Goal: Information Seeking & Learning: Learn about a topic

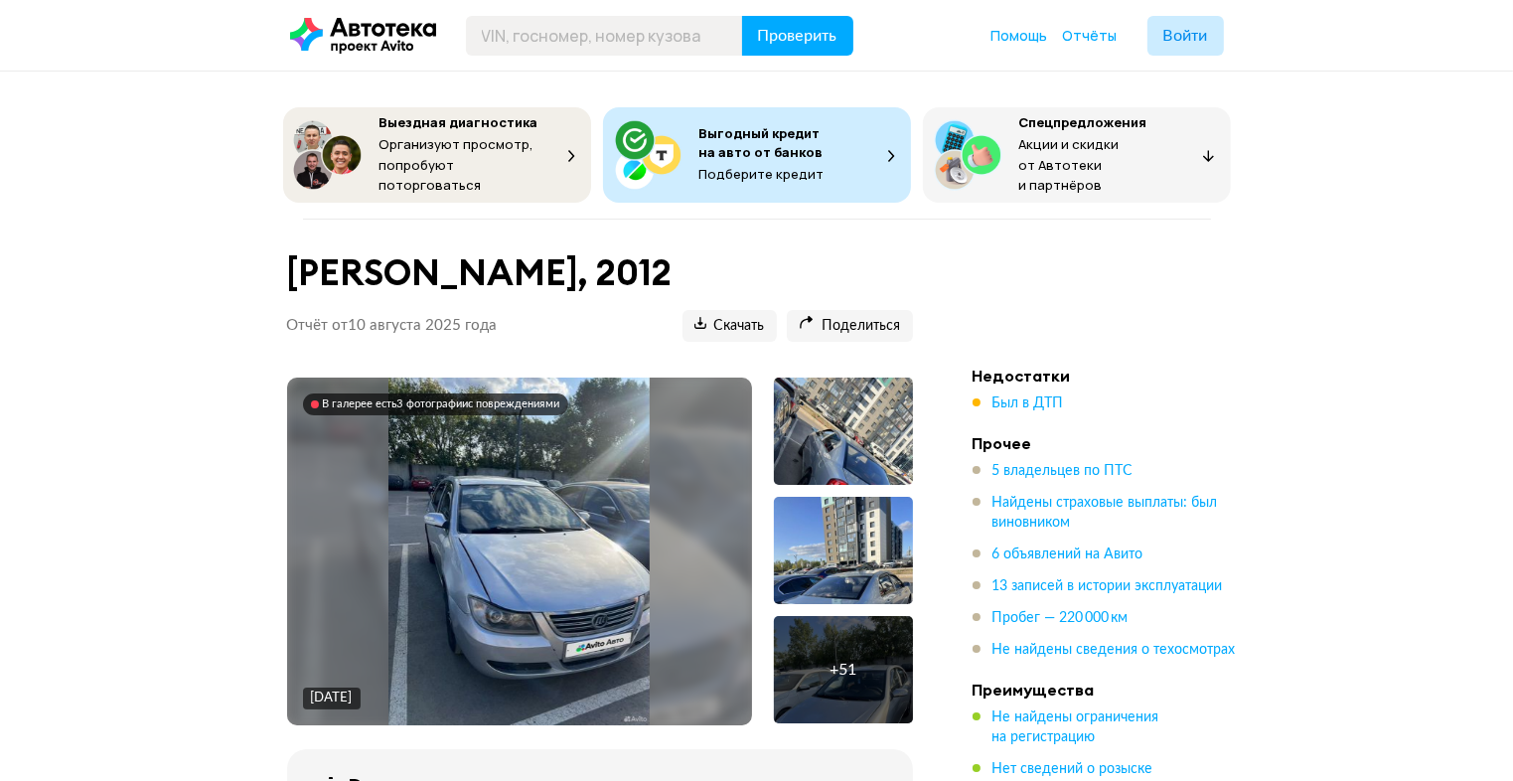
click at [615, 478] on div "В галерее есть 3 фотографии с повреждениями [DATE]" at bounding box center [519, 552] width 465 height 348
click at [842, 434] on div at bounding box center [843, 431] width 139 height 107
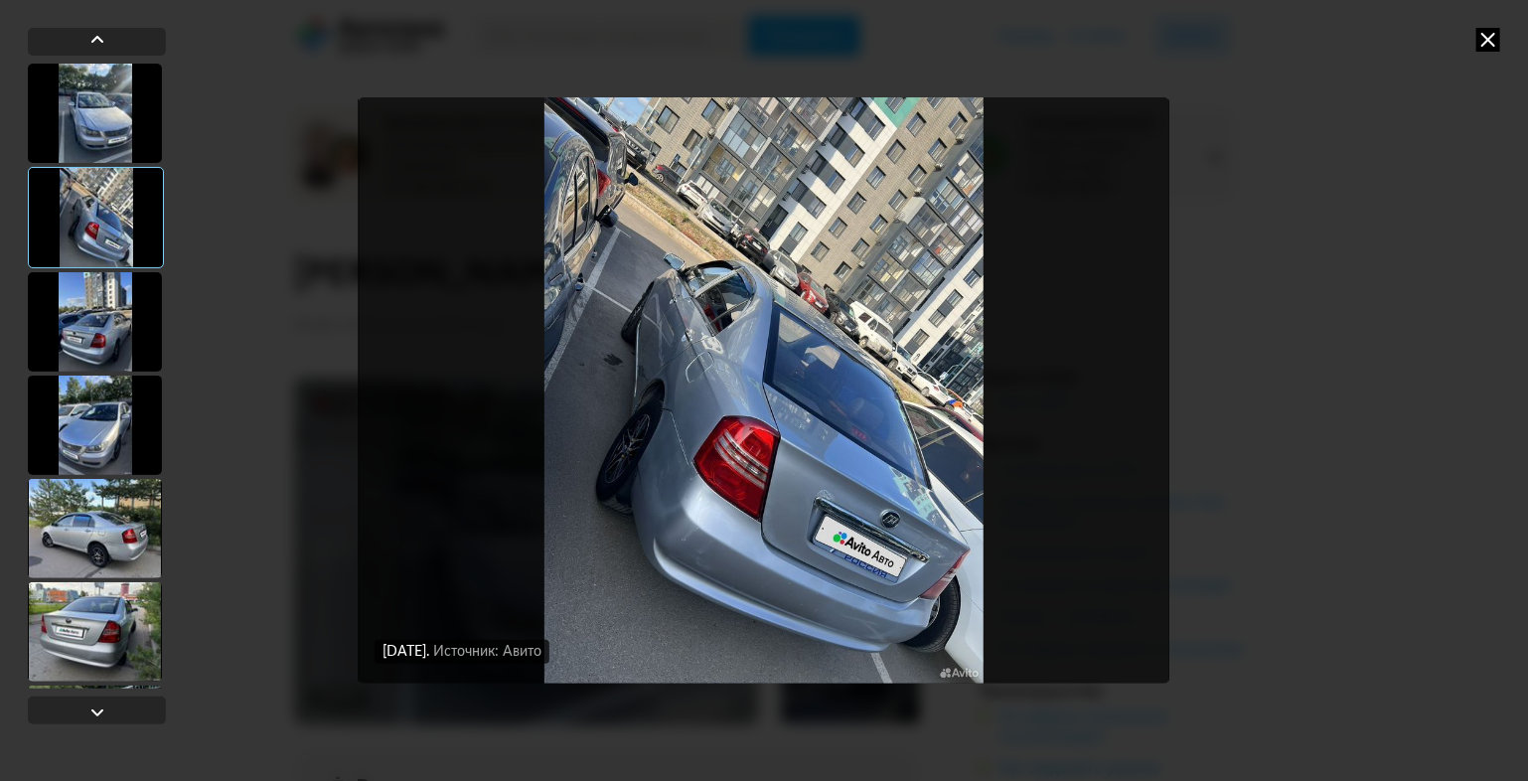
click at [319, 416] on div "[DATE] Источник: Авито [DATE] Источник: Авито [DATE] Источник: Авито" at bounding box center [763, 390] width 1017 height 781
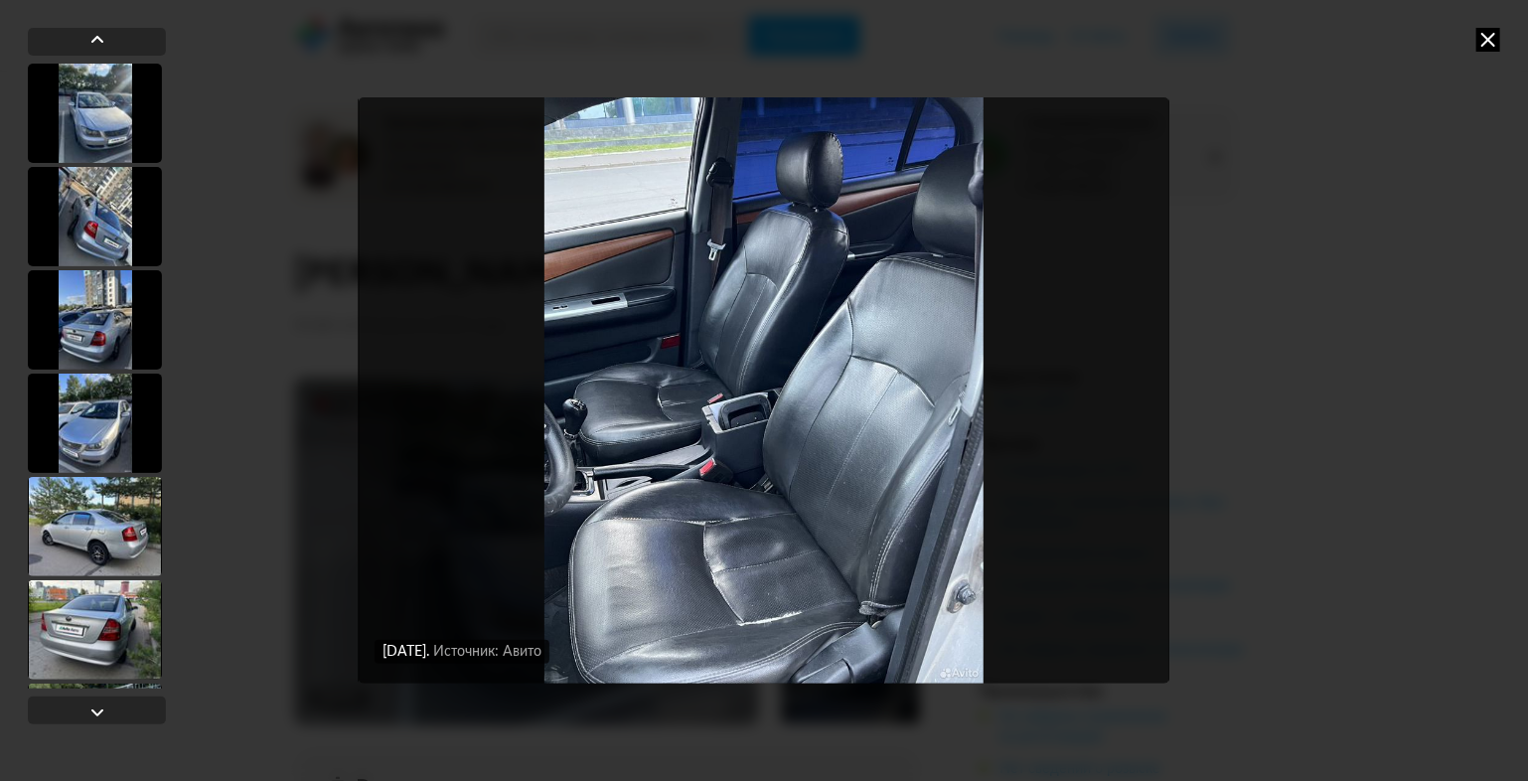
click at [1484, 42] on icon at bounding box center [1489, 40] width 24 height 24
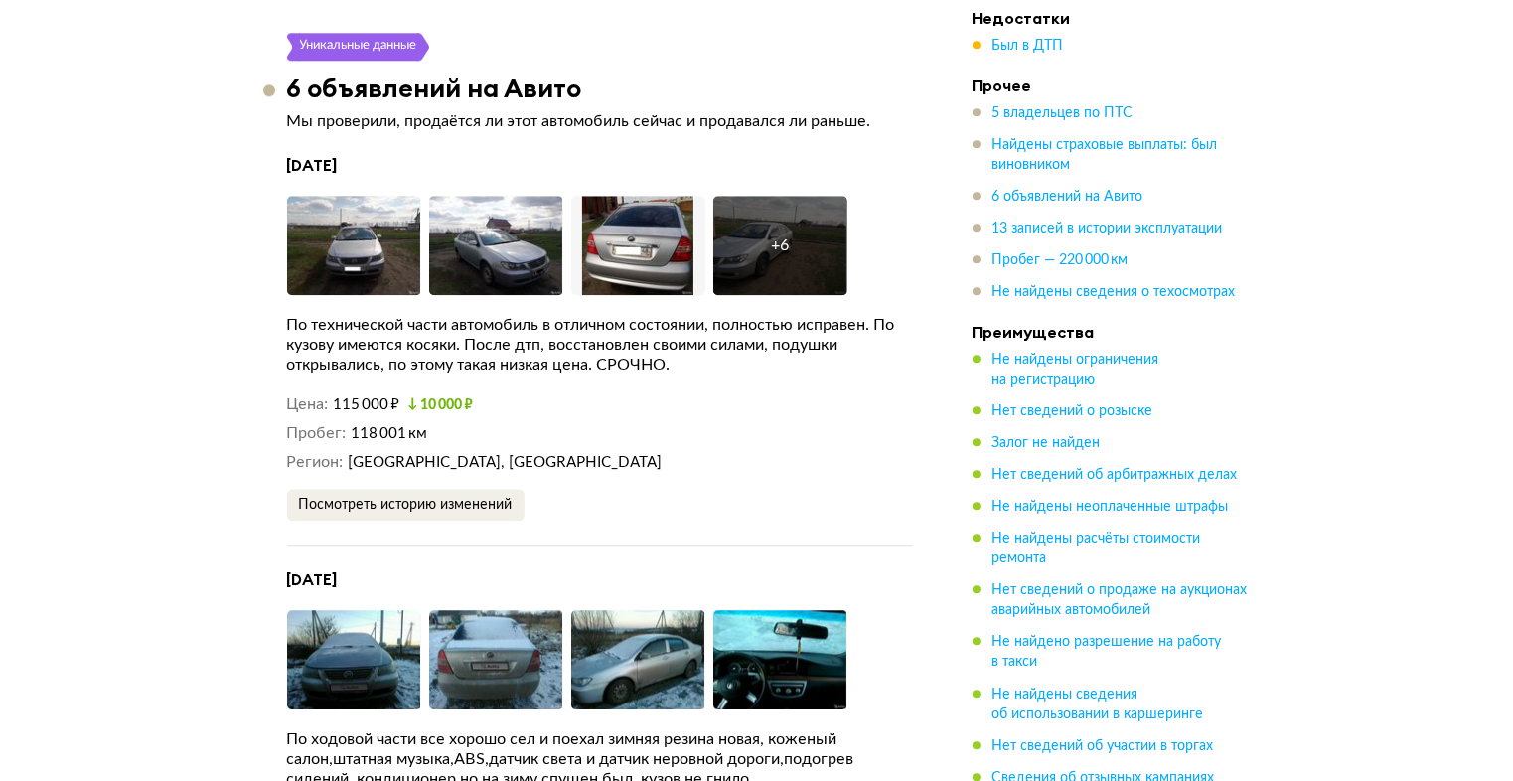
scroll to position [5258, 0]
click at [374, 243] on img at bounding box center [354, 245] width 134 height 99
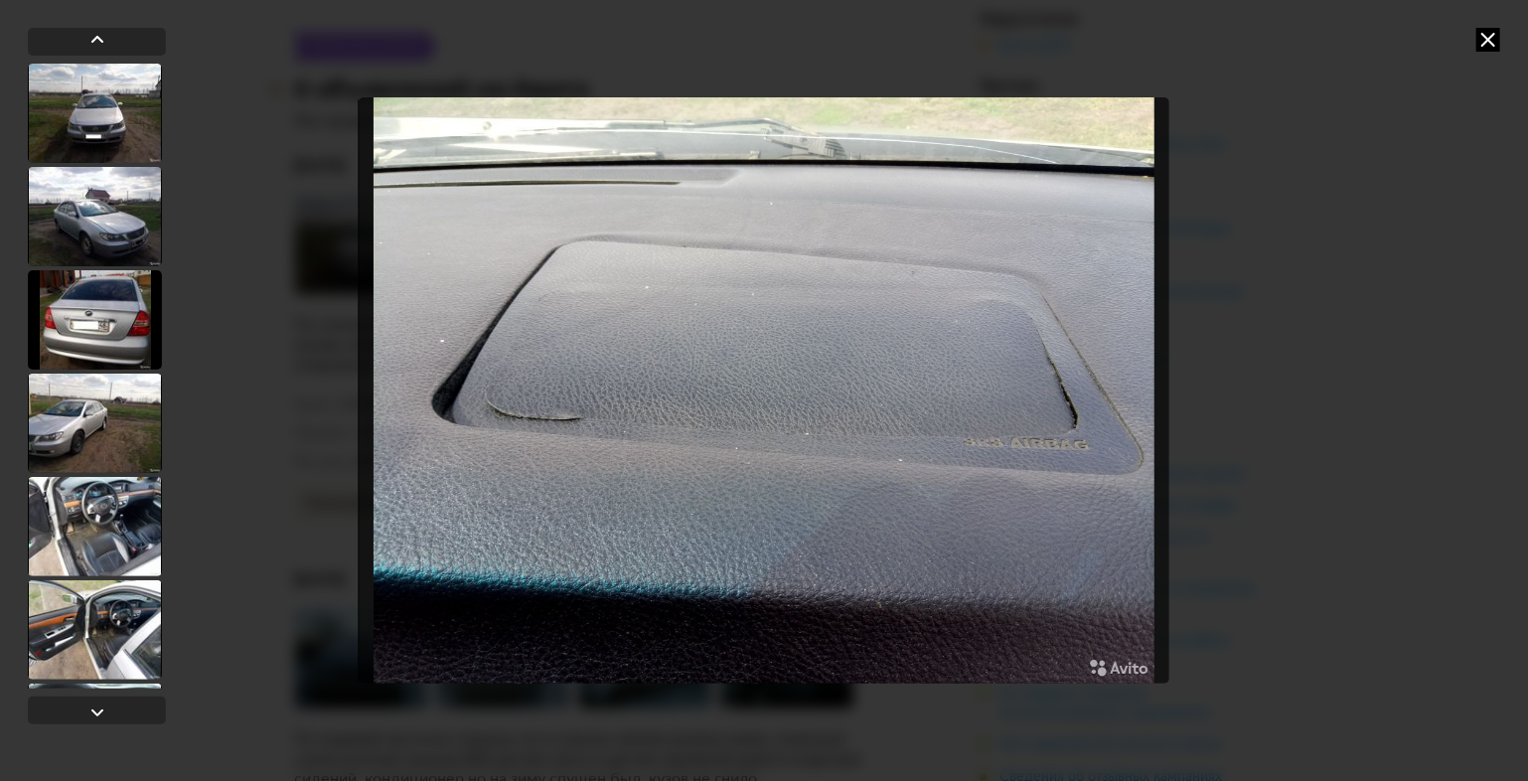
click at [1490, 42] on icon at bounding box center [1489, 40] width 24 height 24
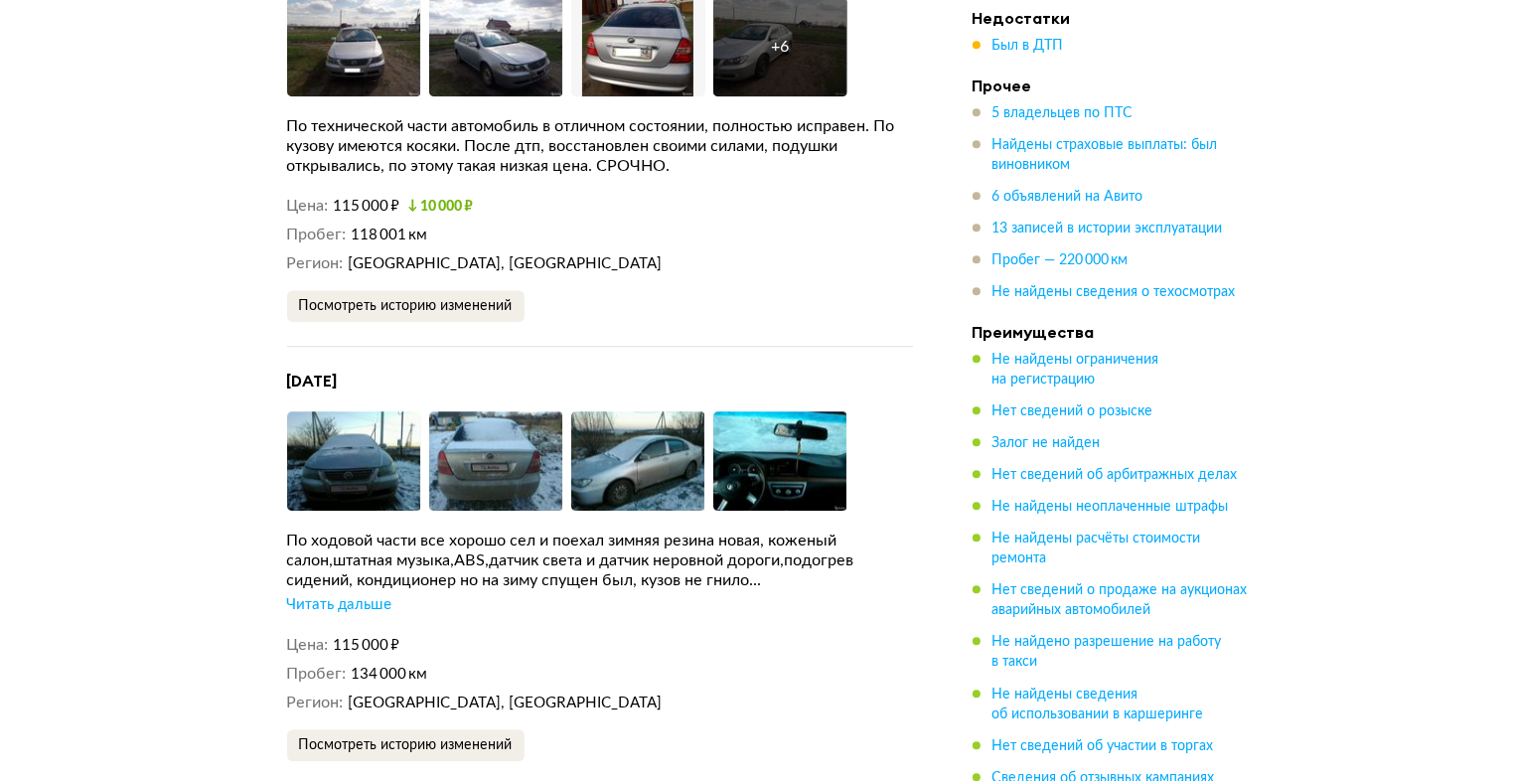
scroll to position [5461, 0]
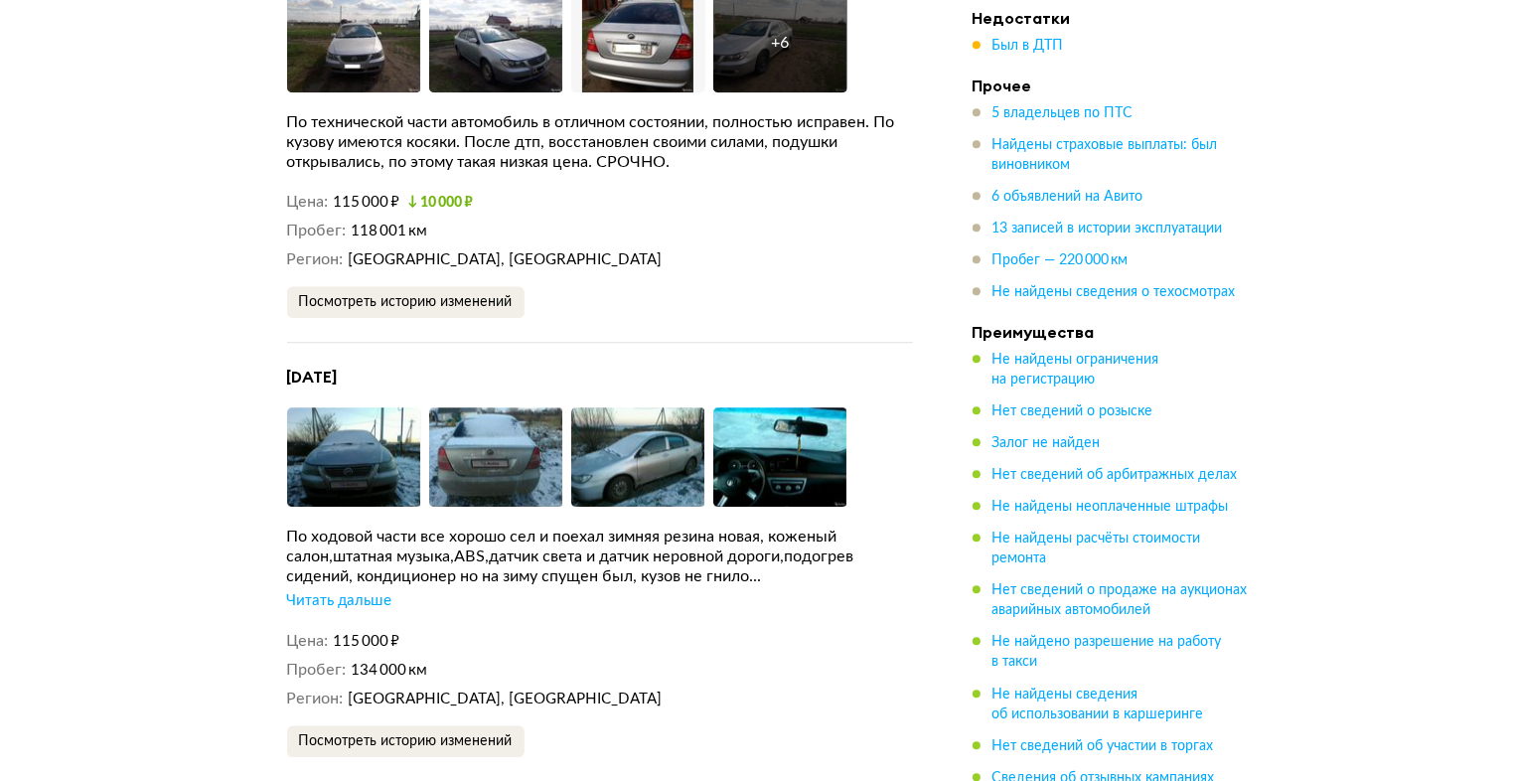
click at [374, 591] on div "Читать дальше" at bounding box center [339, 601] width 105 height 20
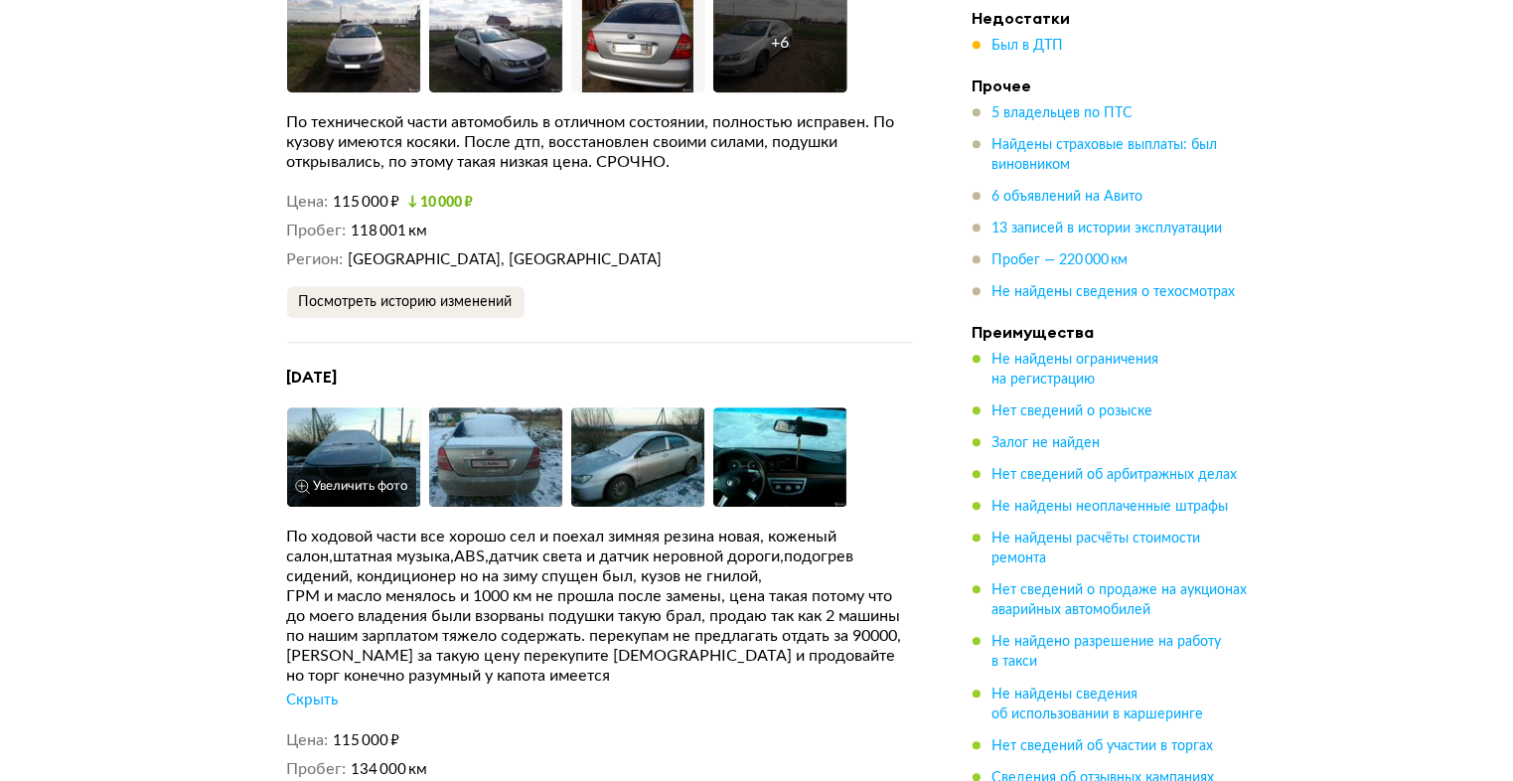
click at [338, 456] on img at bounding box center [354, 456] width 134 height 99
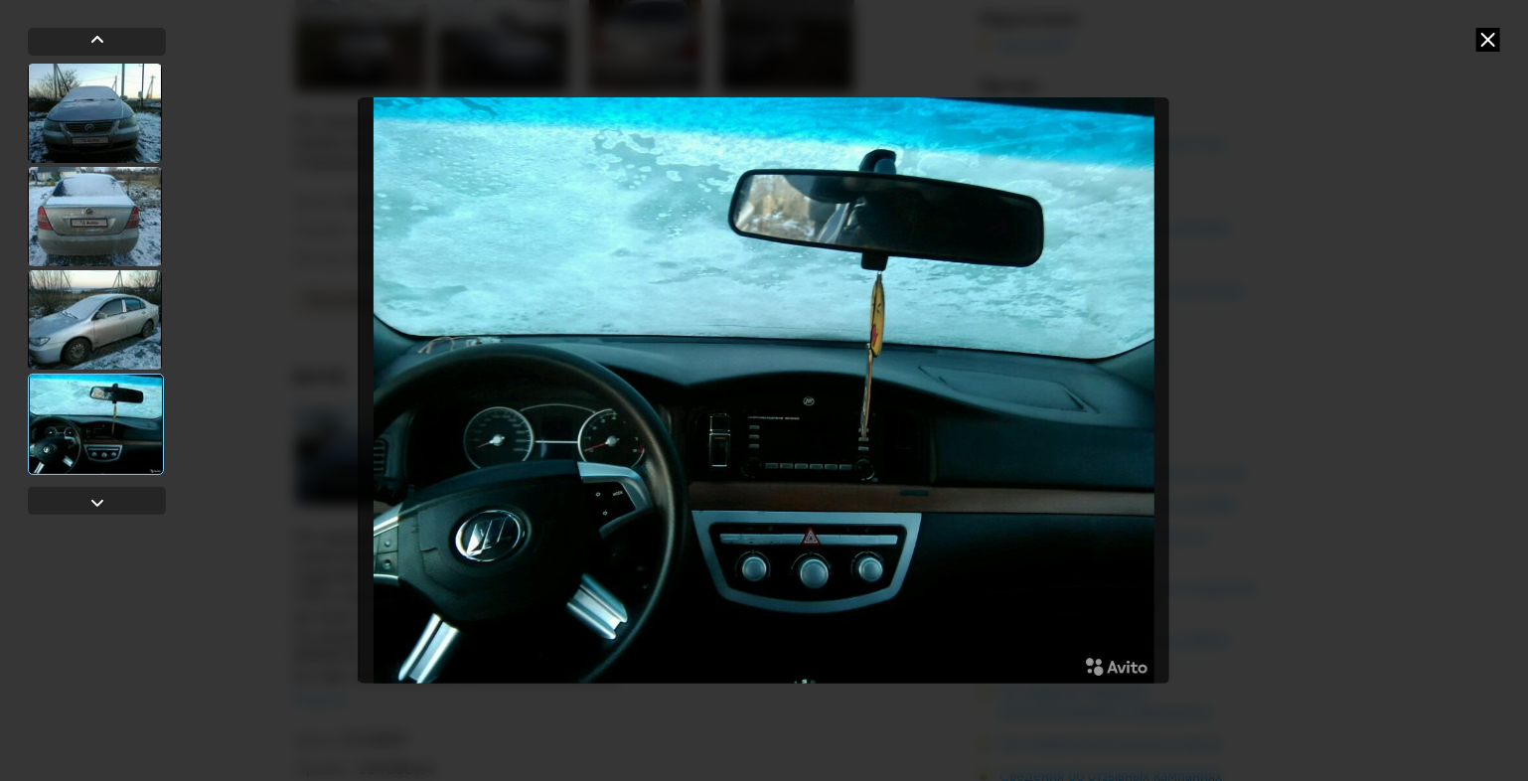
click at [1495, 33] on icon at bounding box center [1489, 40] width 24 height 24
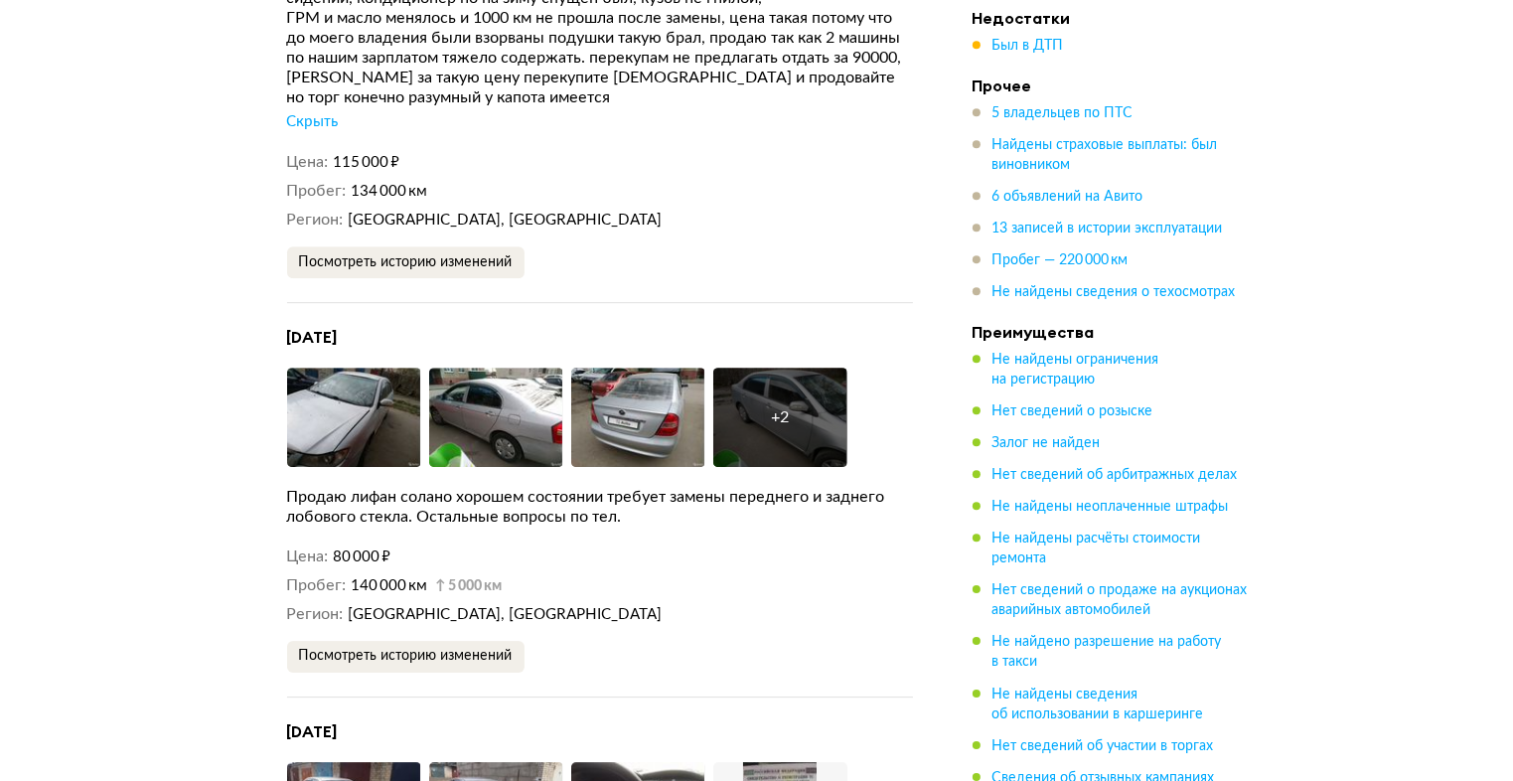
scroll to position [6043, 0]
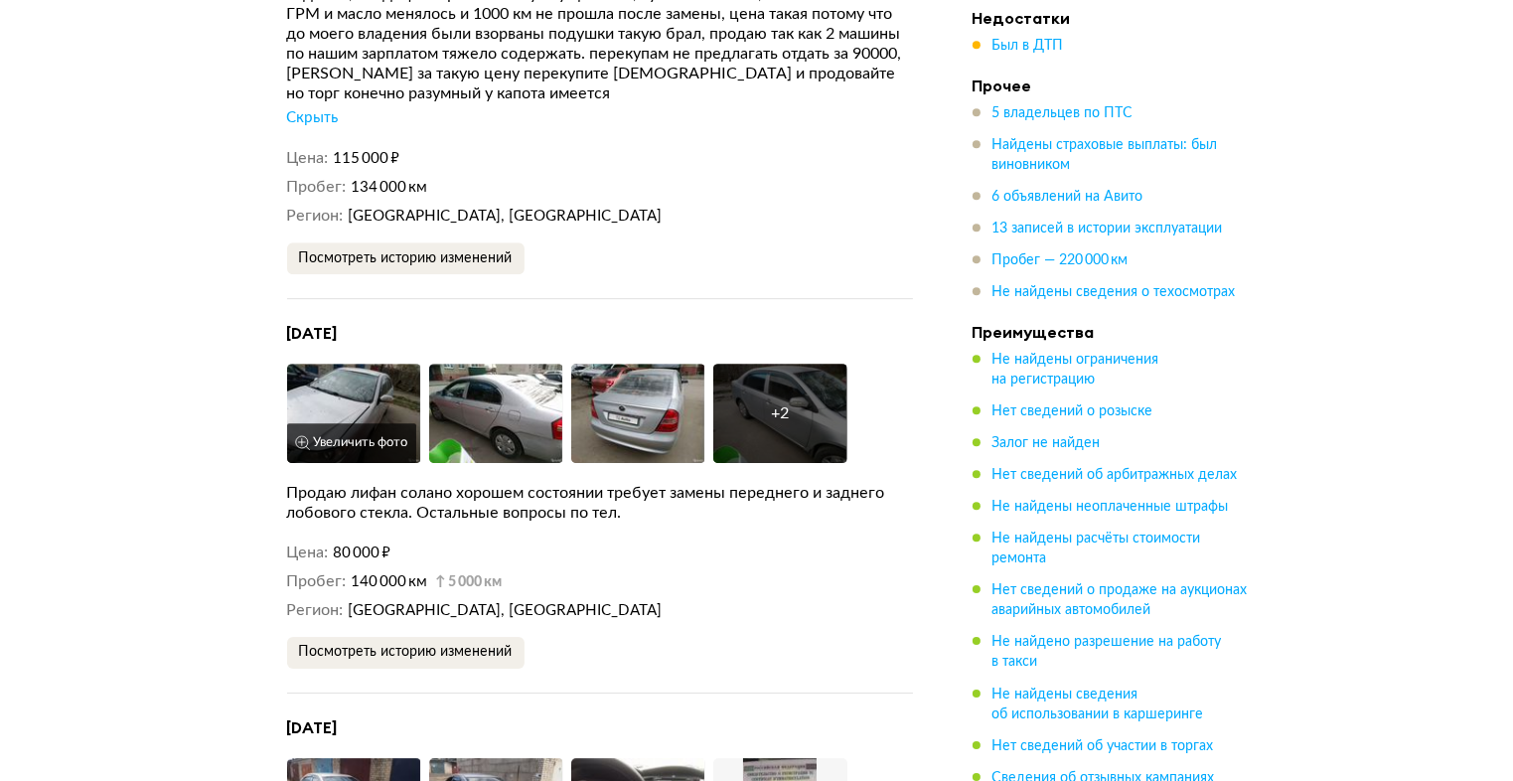
click at [341, 401] on img at bounding box center [354, 413] width 134 height 99
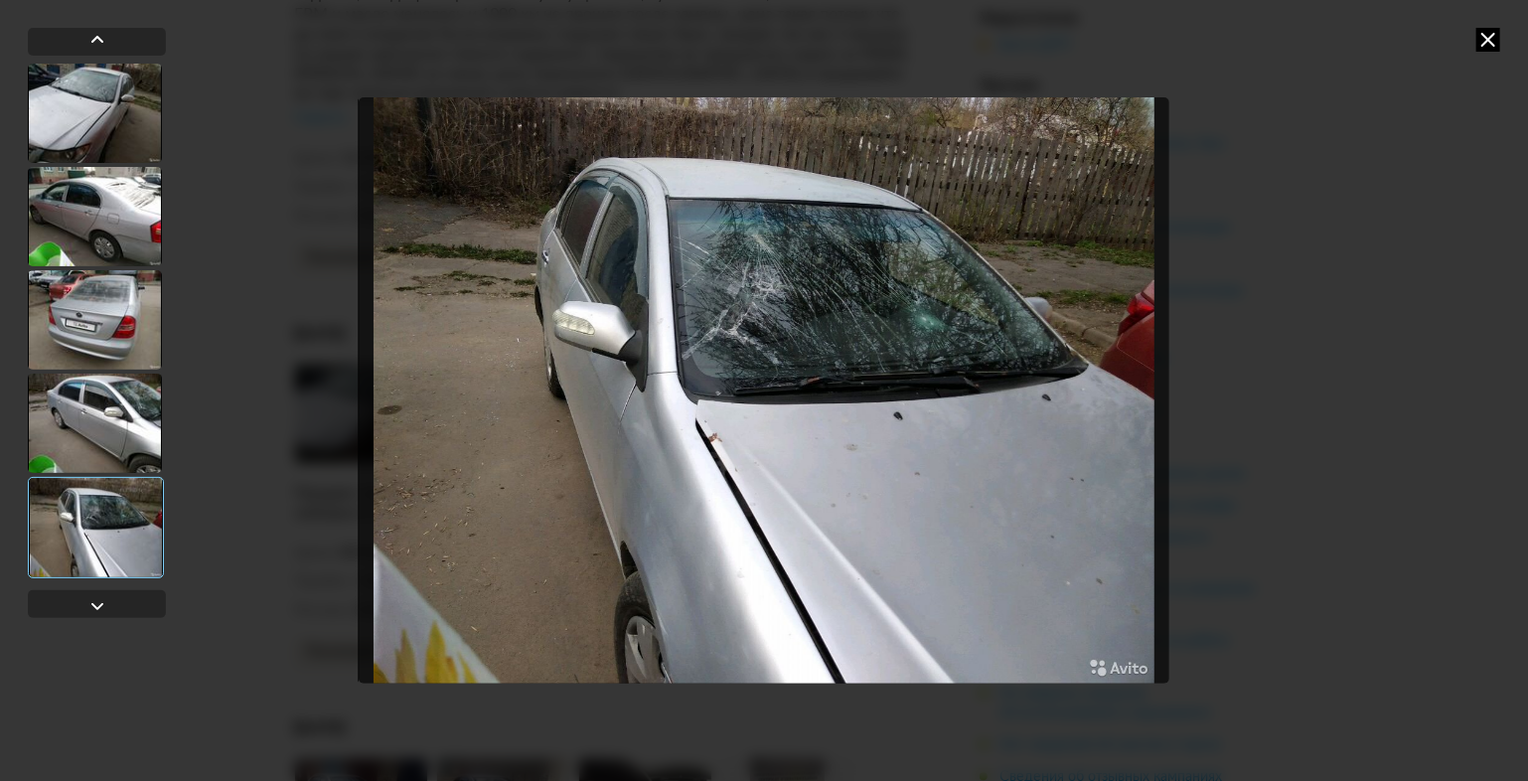
click at [1489, 41] on icon at bounding box center [1489, 40] width 24 height 24
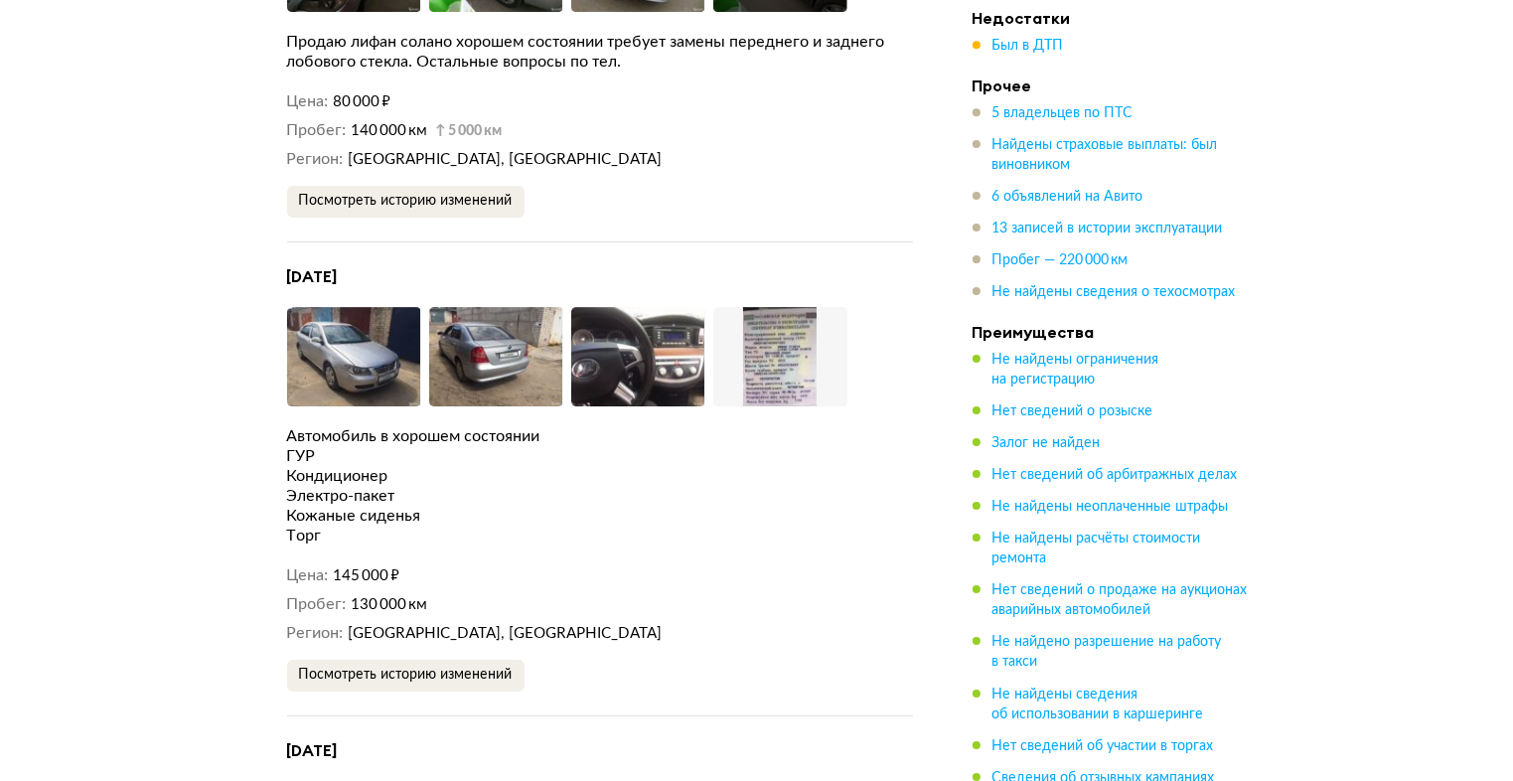
scroll to position [6493, 0]
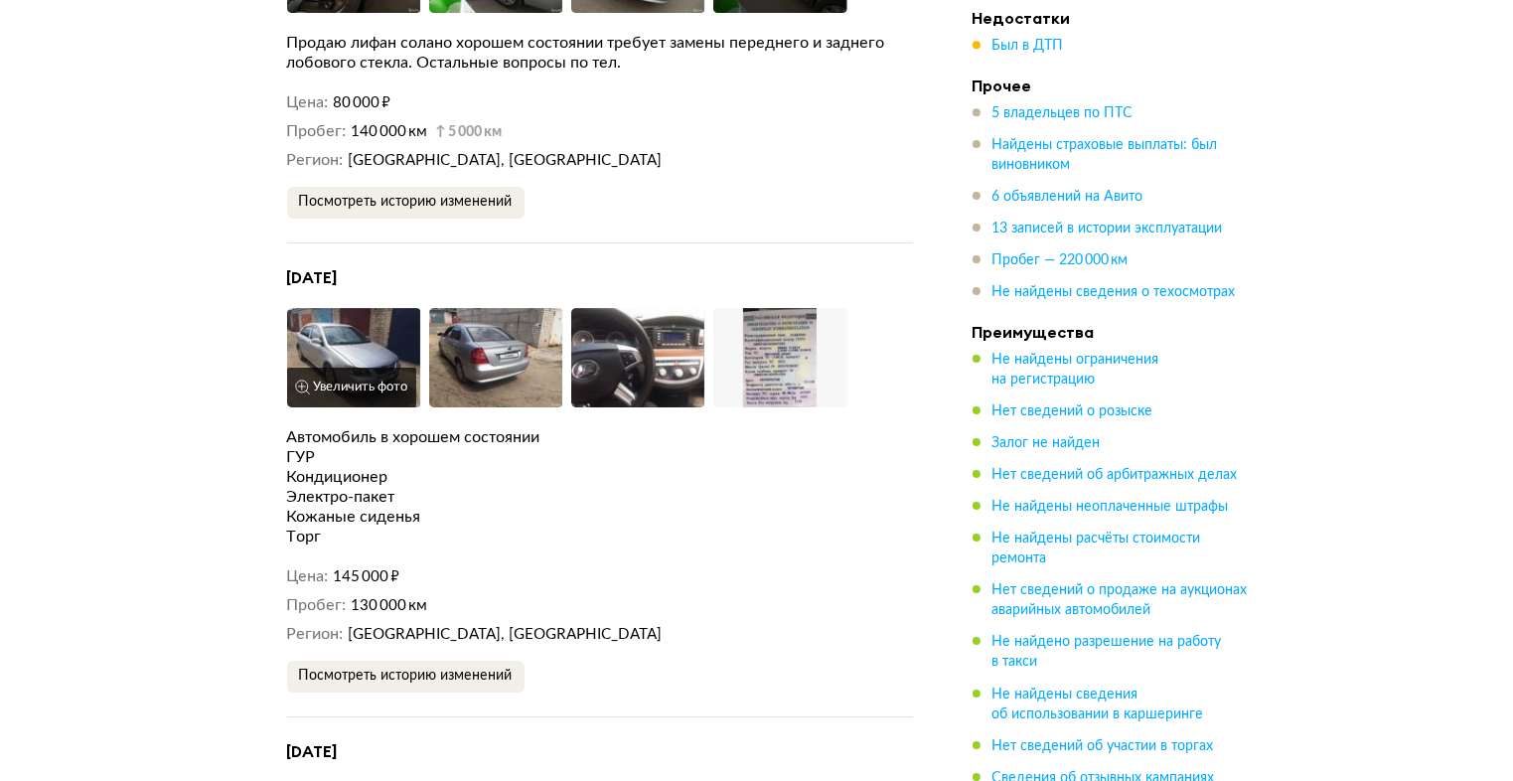
click at [358, 343] on img at bounding box center [354, 357] width 134 height 99
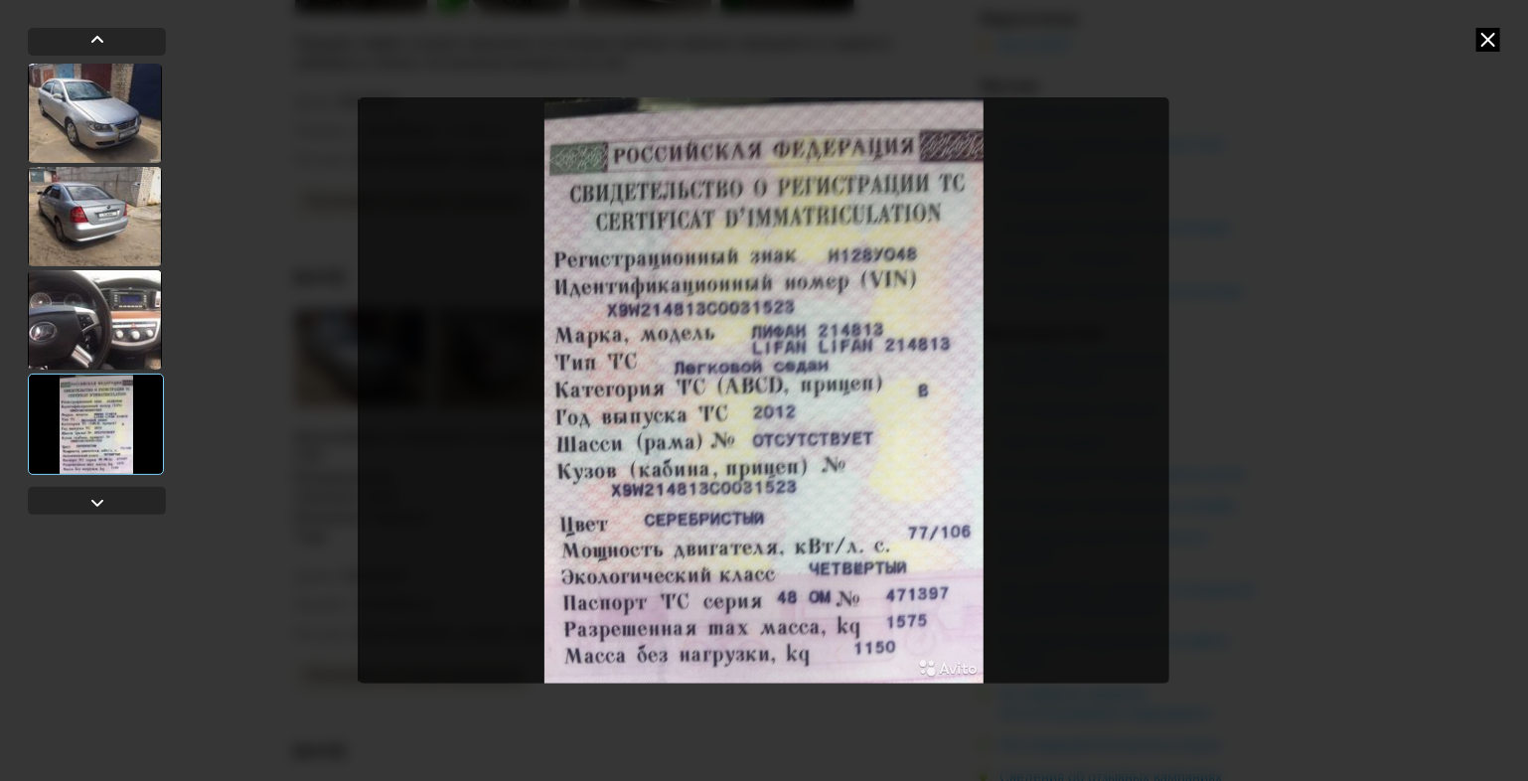
click at [1486, 42] on icon at bounding box center [1489, 40] width 24 height 24
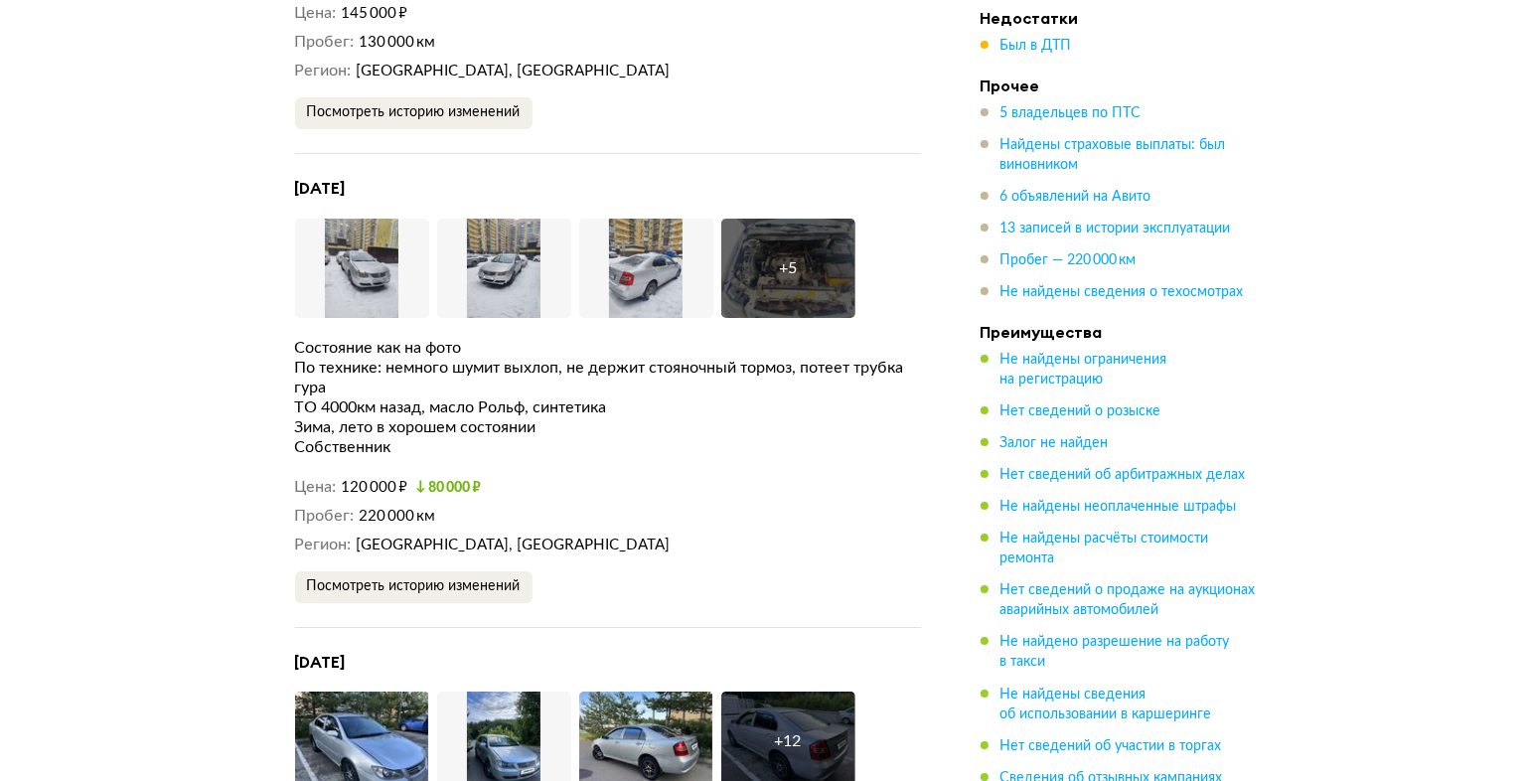
scroll to position [7059, 0]
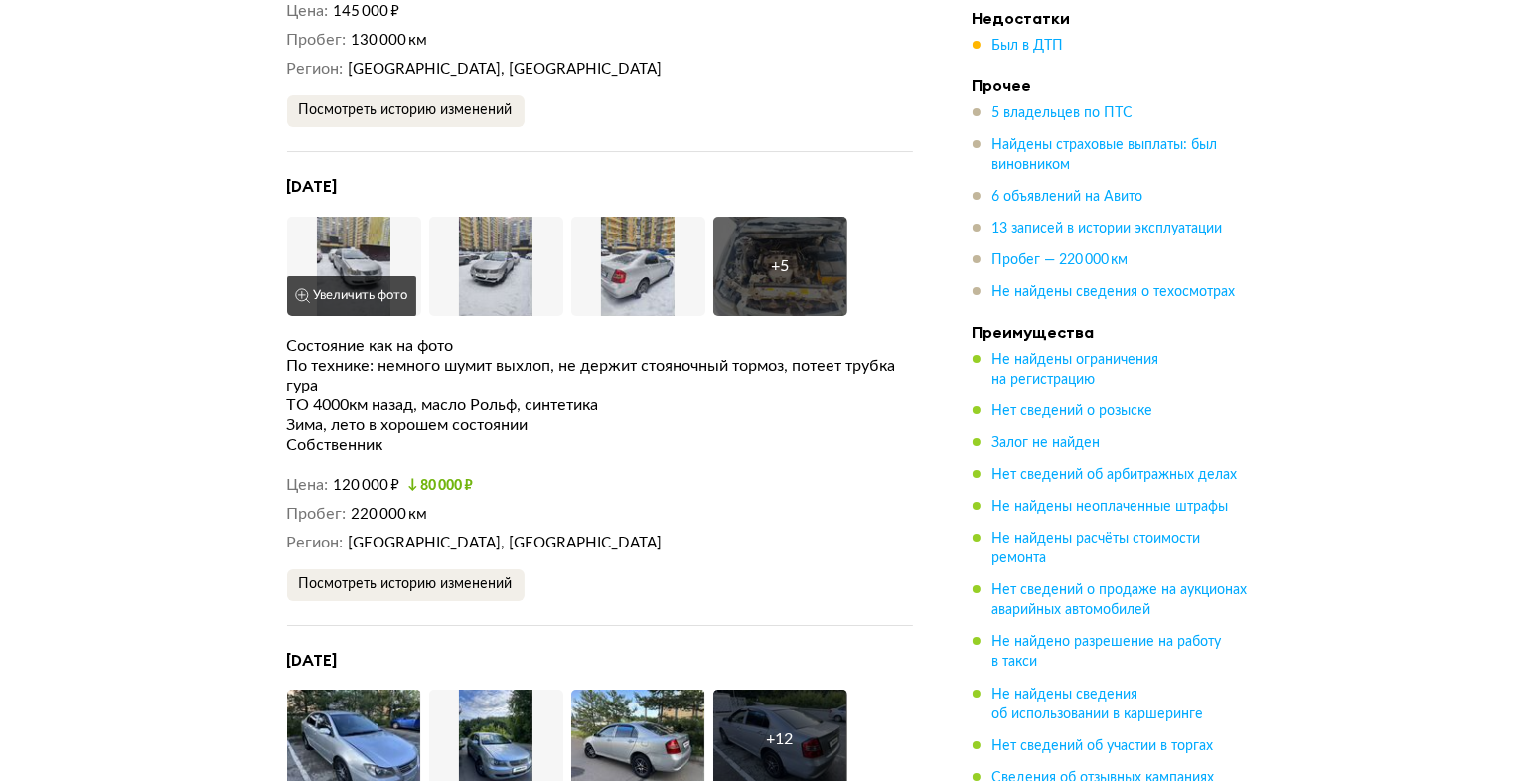
click at [358, 237] on img at bounding box center [354, 266] width 134 height 99
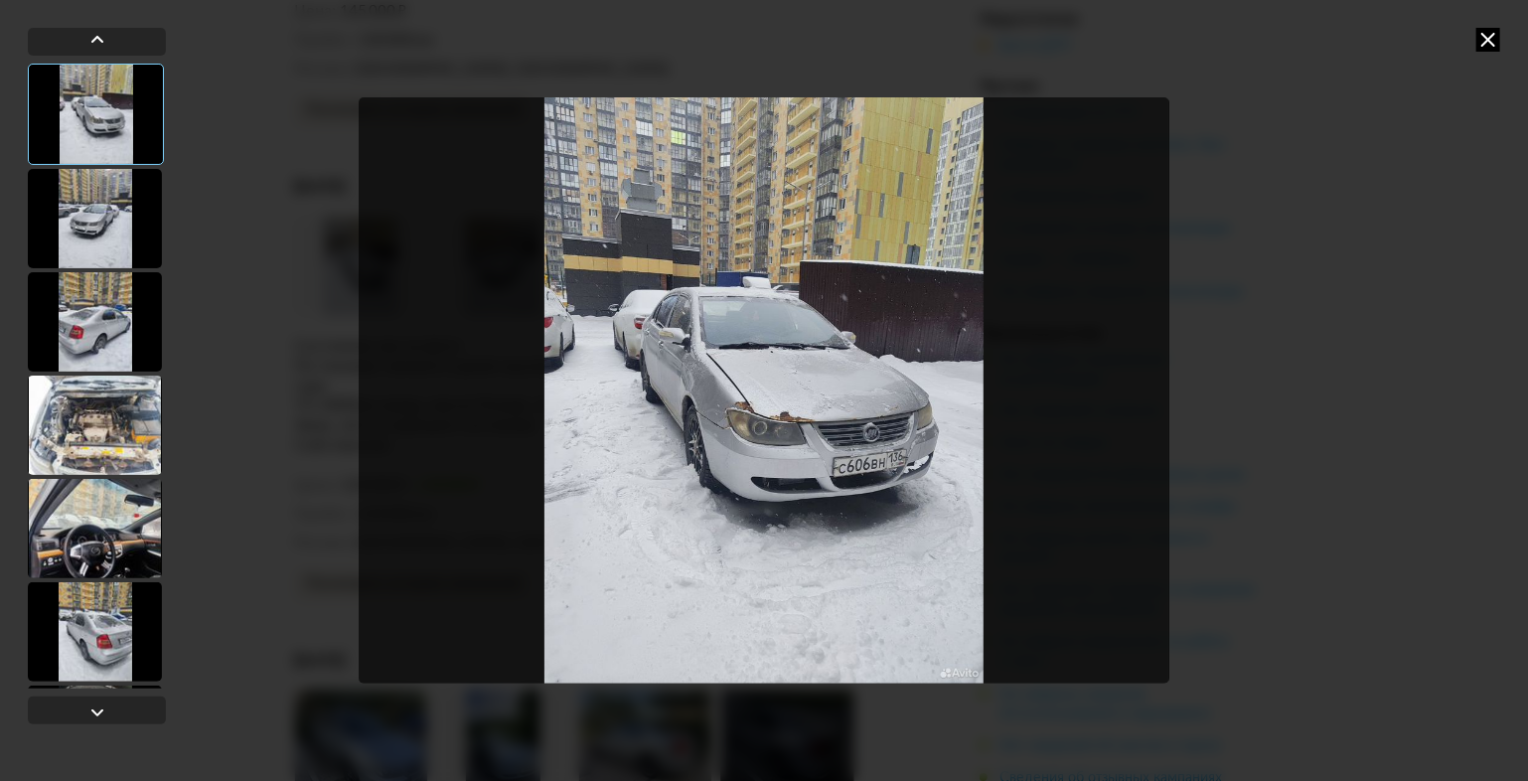
click at [1482, 39] on icon at bounding box center [1489, 40] width 24 height 24
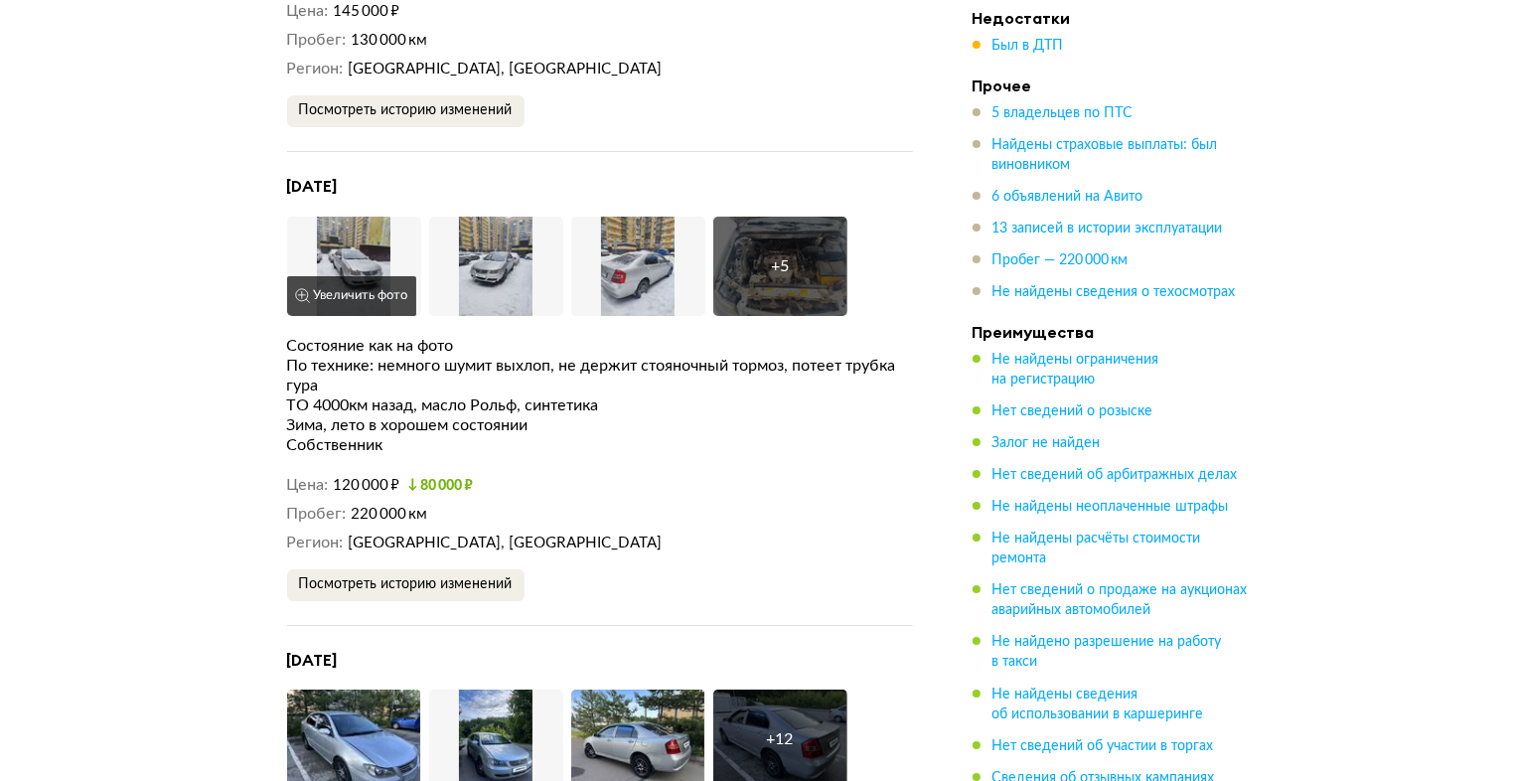
click at [354, 223] on img at bounding box center [354, 266] width 134 height 99
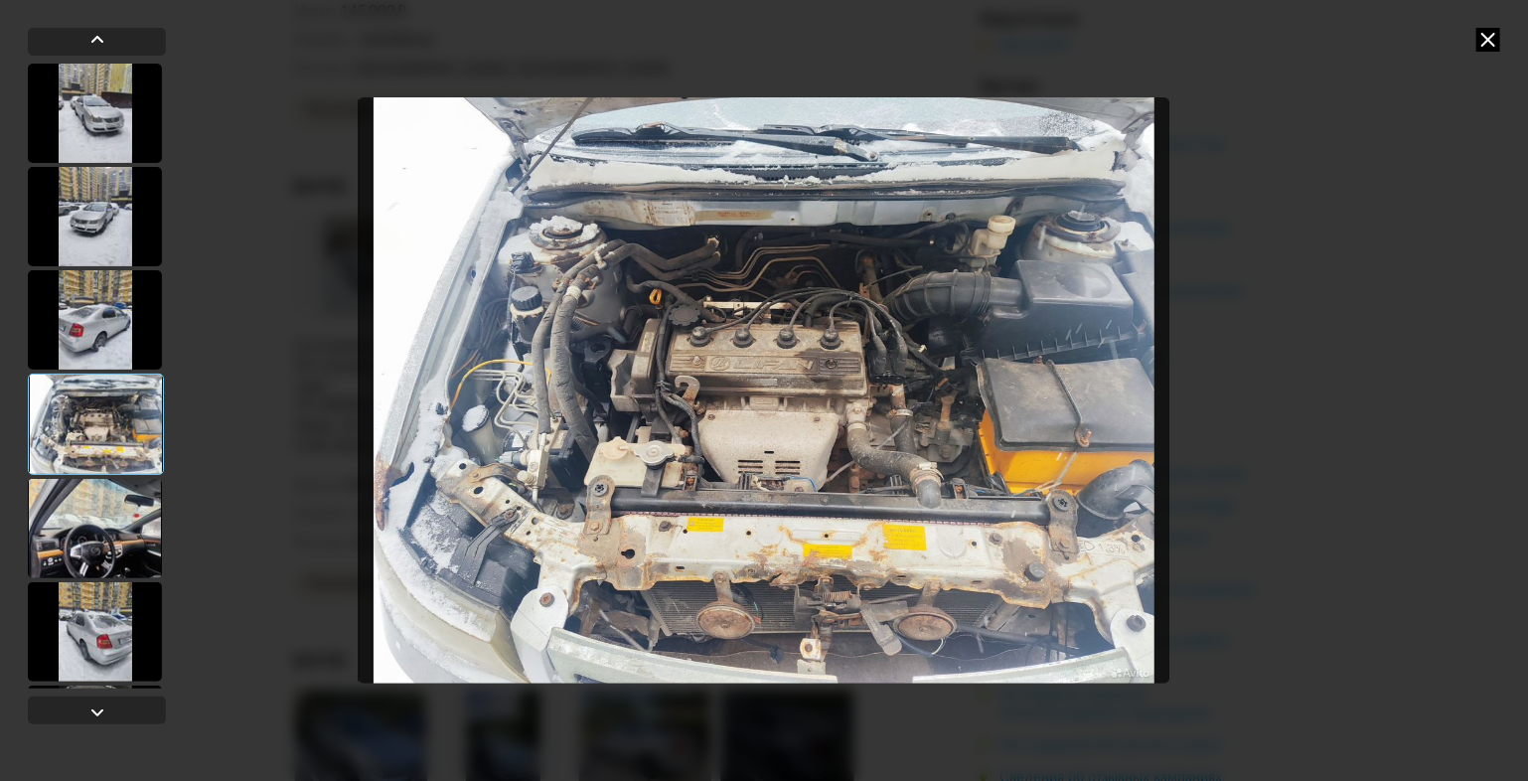
click at [1484, 44] on icon at bounding box center [1489, 40] width 24 height 24
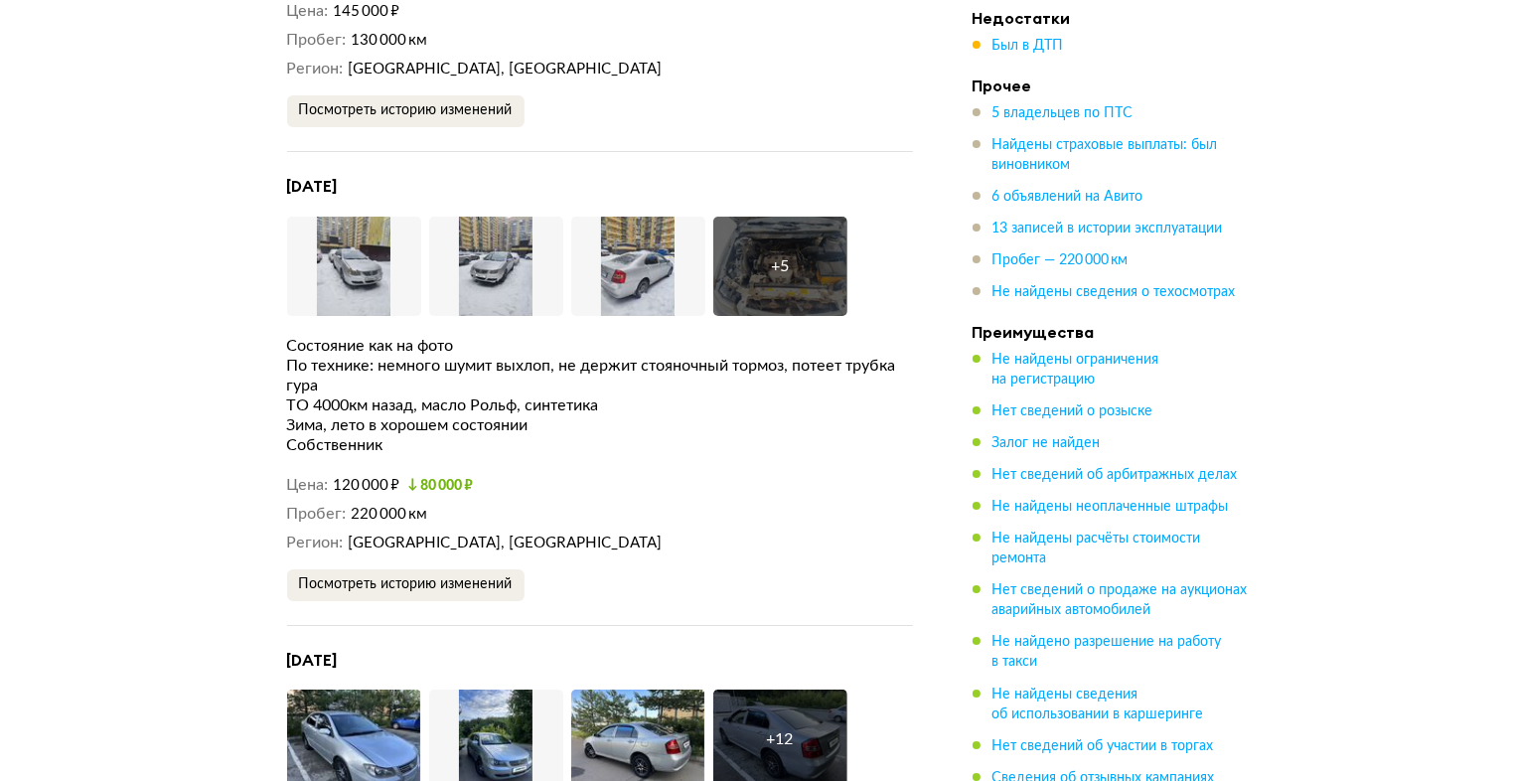
click at [784, 263] on div "+ 5" at bounding box center [780, 266] width 134 height 99
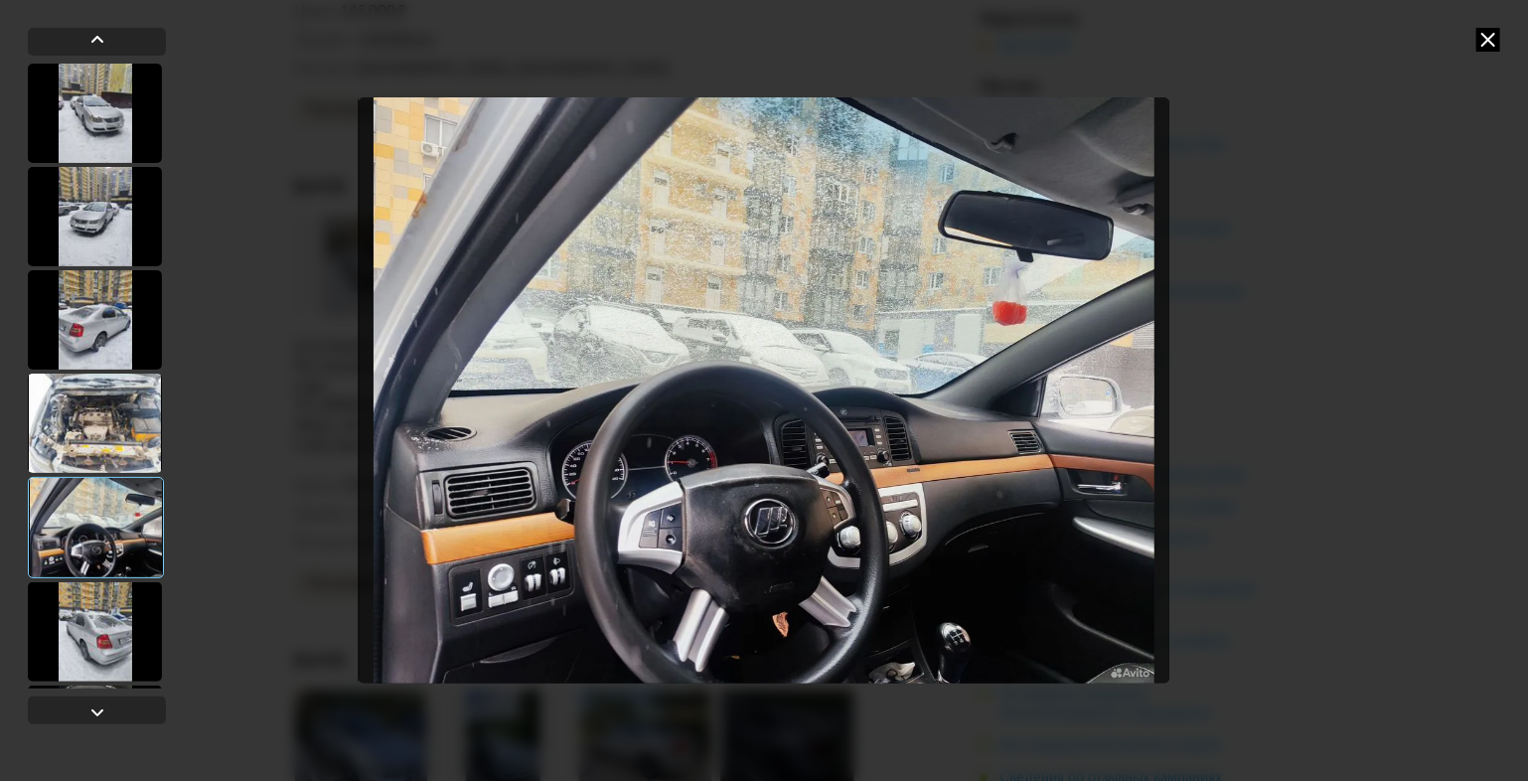
click at [675, 541] on img "Go to Slide 5" at bounding box center [764, 390] width 810 height 586
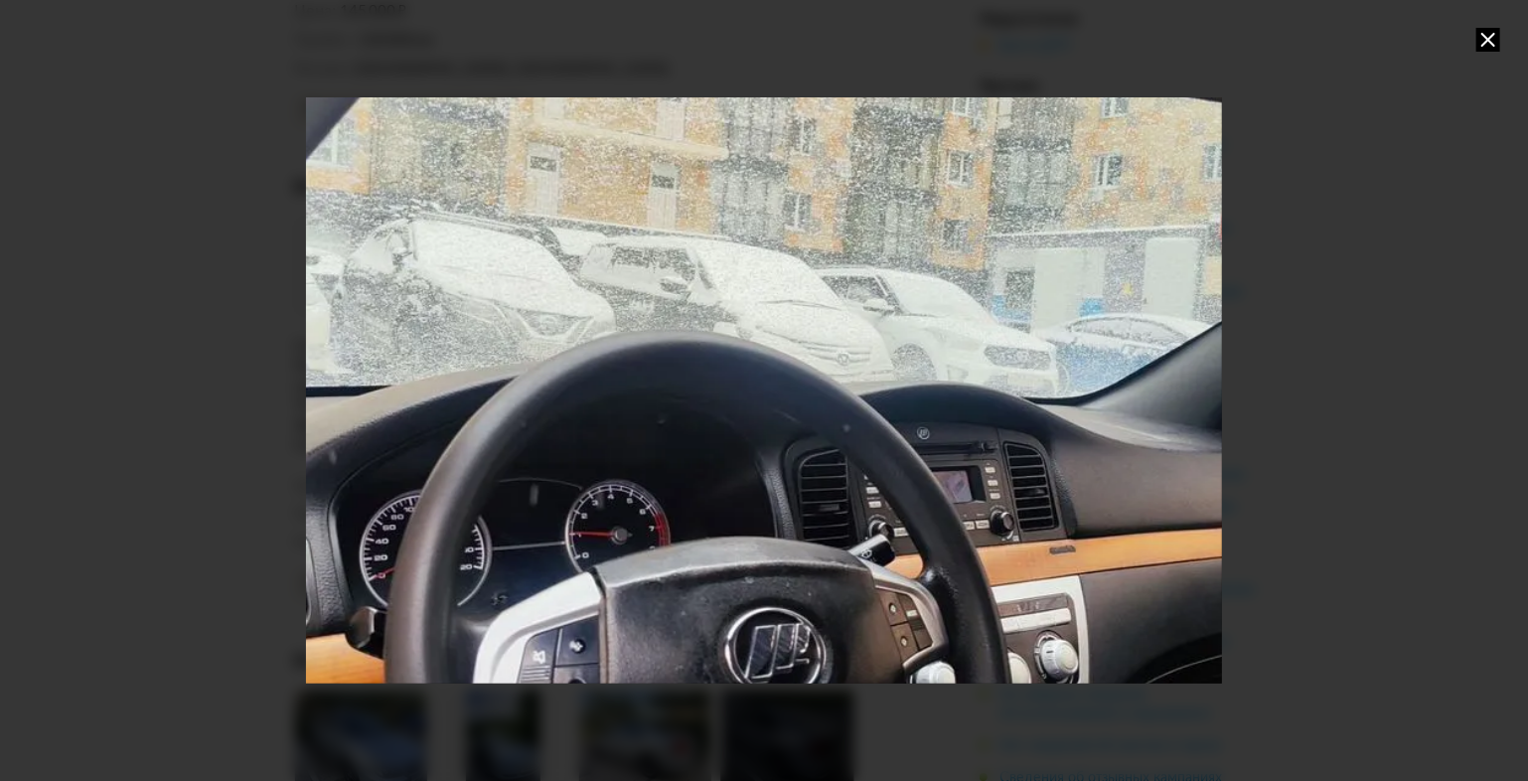
click at [670, 593] on div "Go to Slide 5" at bounding box center [764, 389] width 1834 height 1171
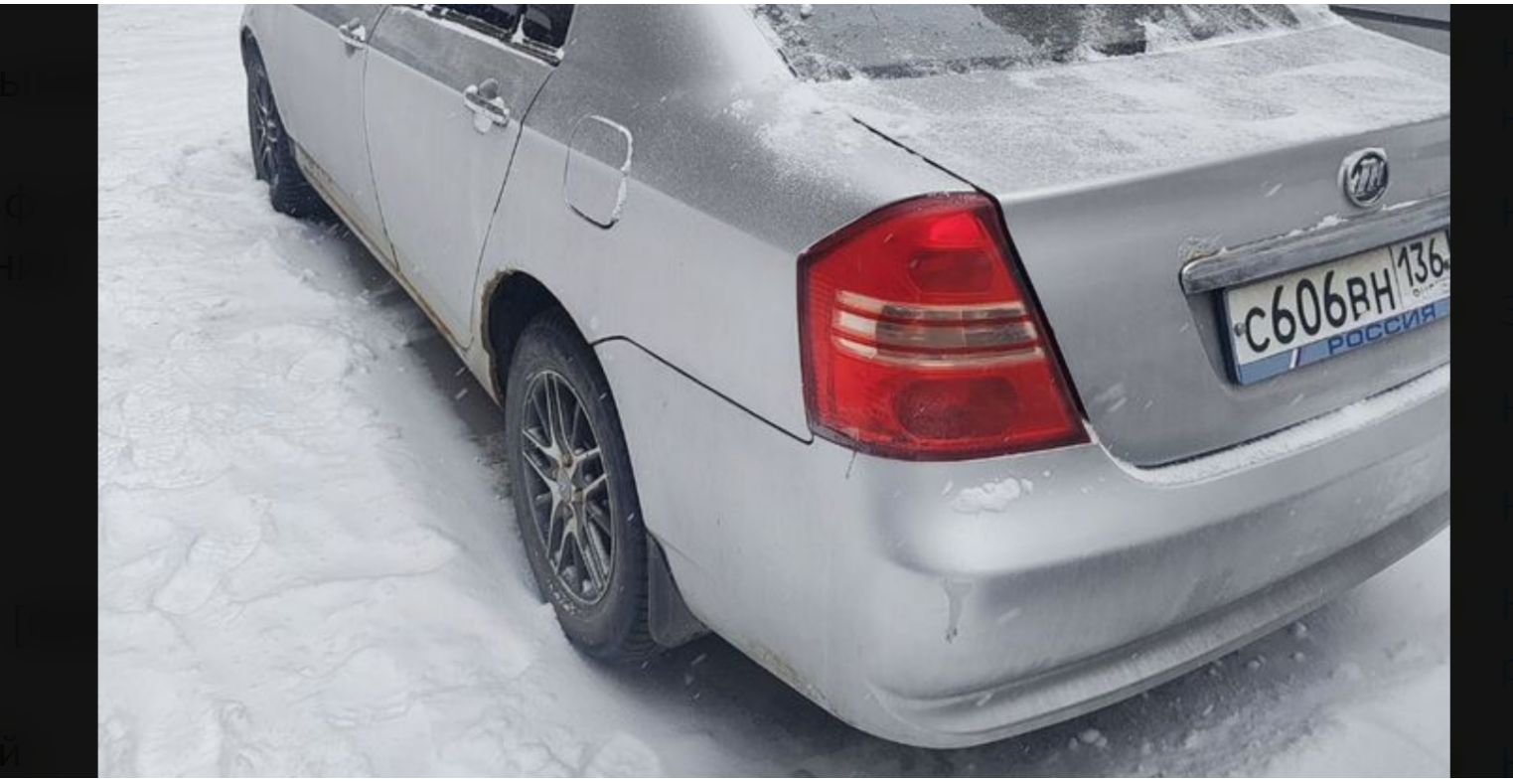
scroll to position [7057, 0]
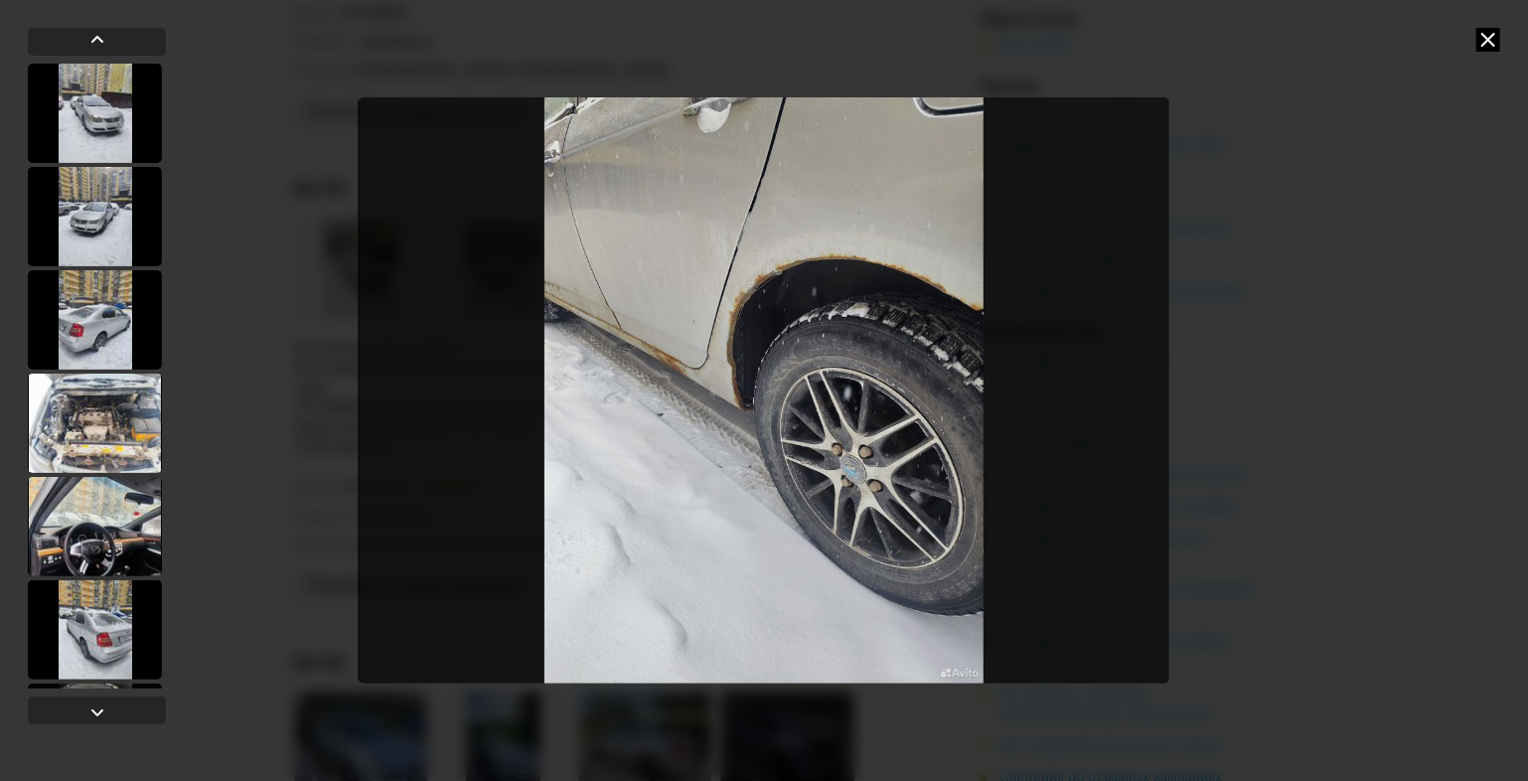
click at [1486, 41] on icon at bounding box center [1489, 40] width 24 height 24
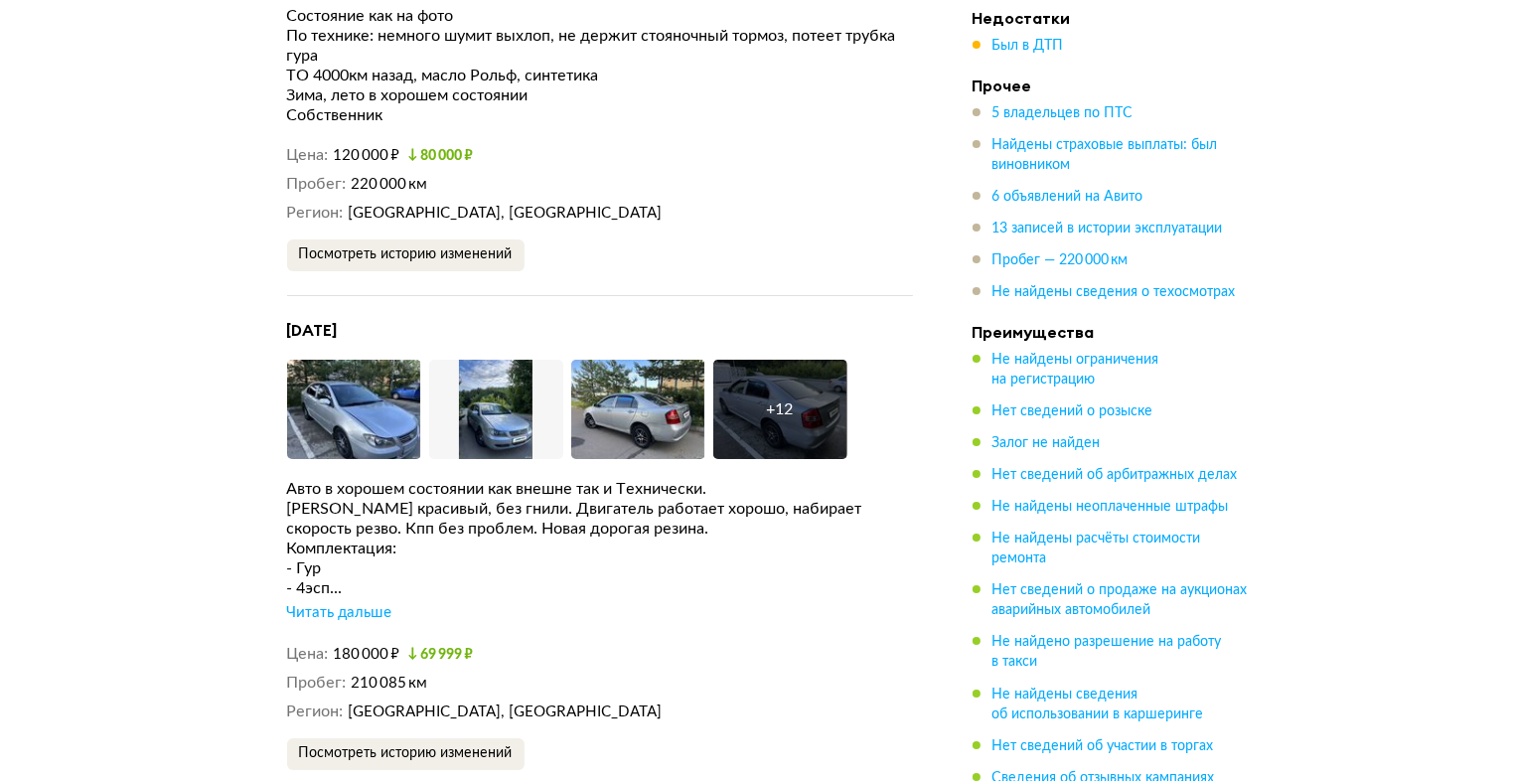
scroll to position [7424, 0]
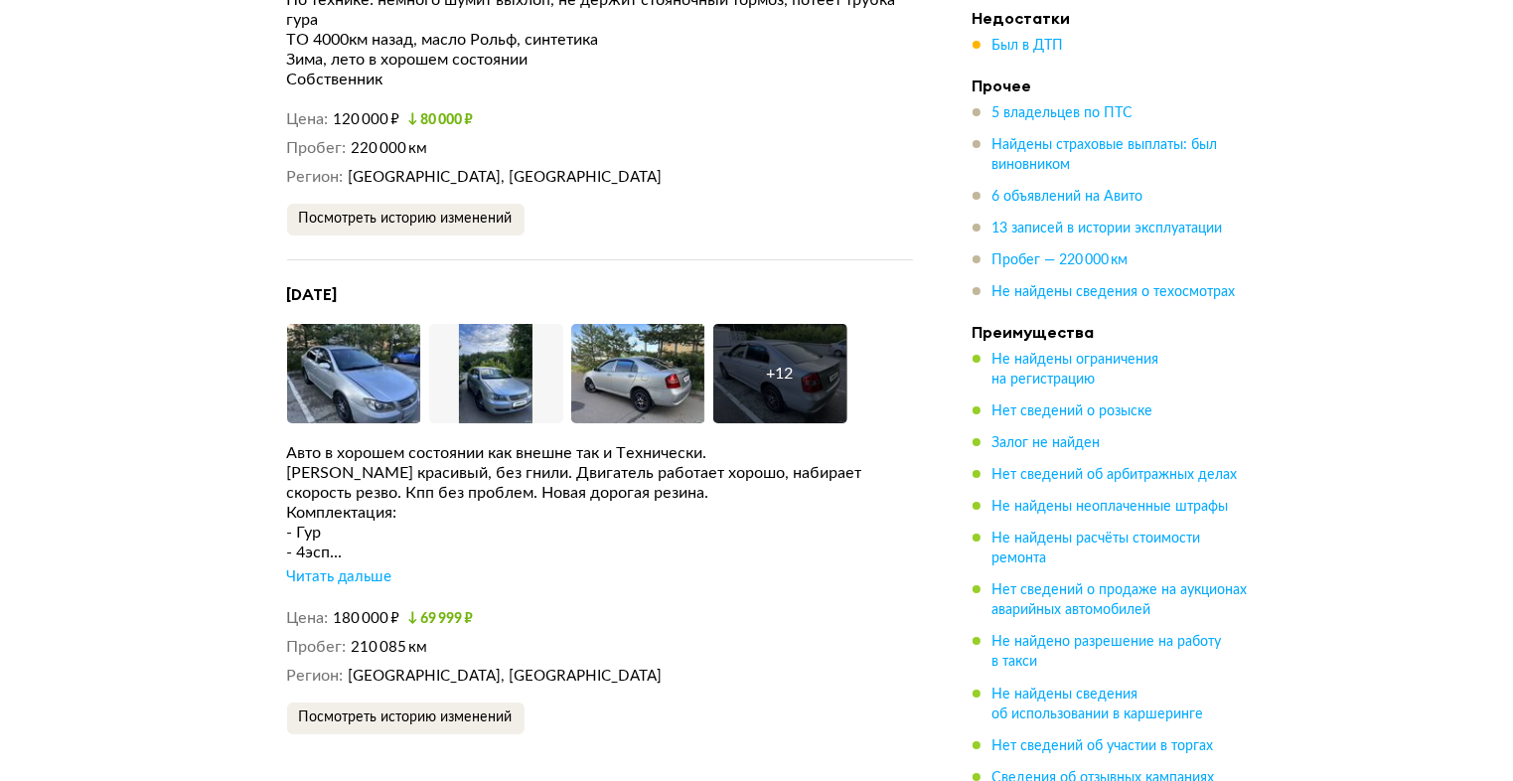
click at [346, 567] on div "Читать дальше" at bounding box center [339, 577] width 105 height 20
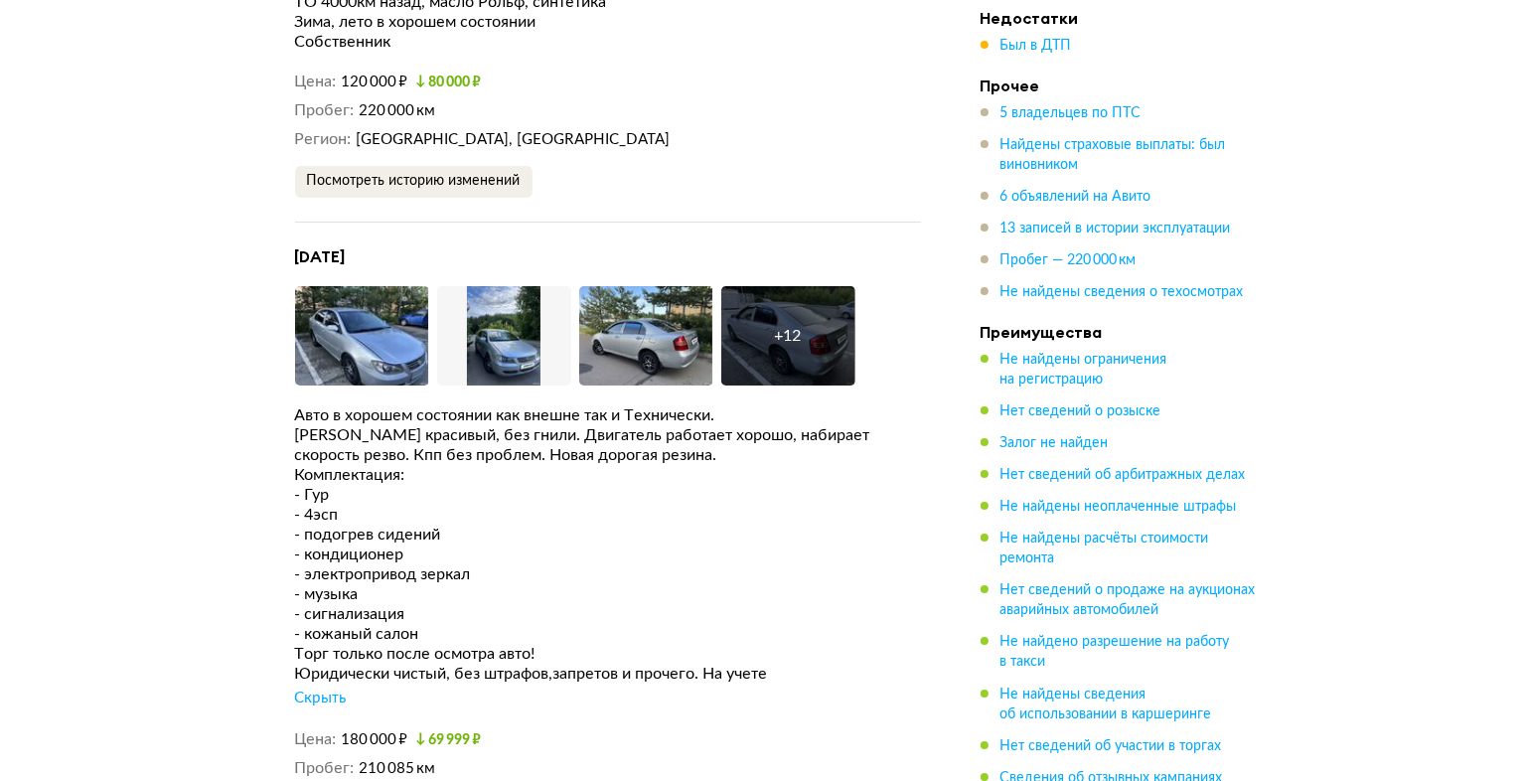
scroll to position [7461, 0]
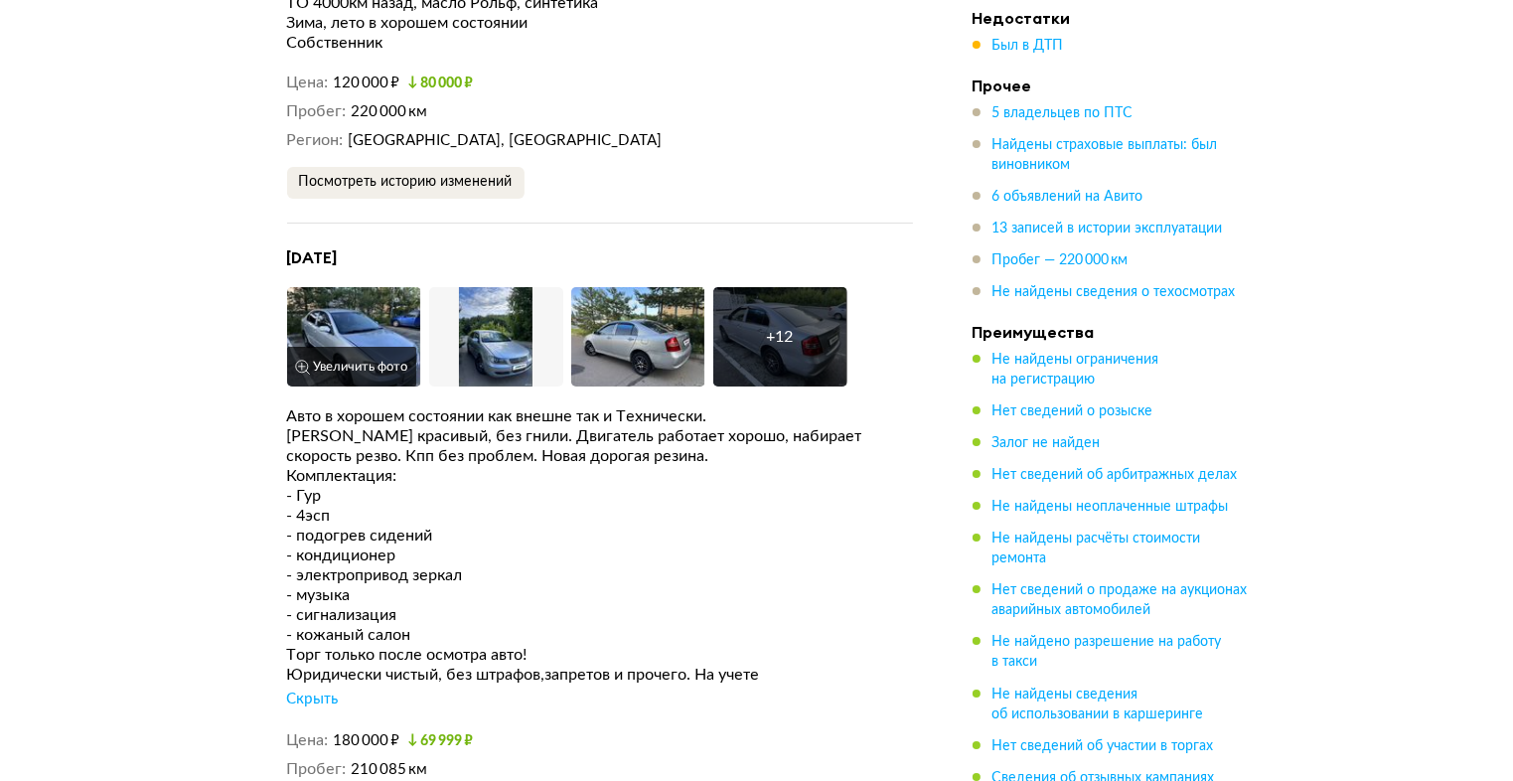
click at [348, 302] on img at bounding box center [354, 336] width 134 height 99
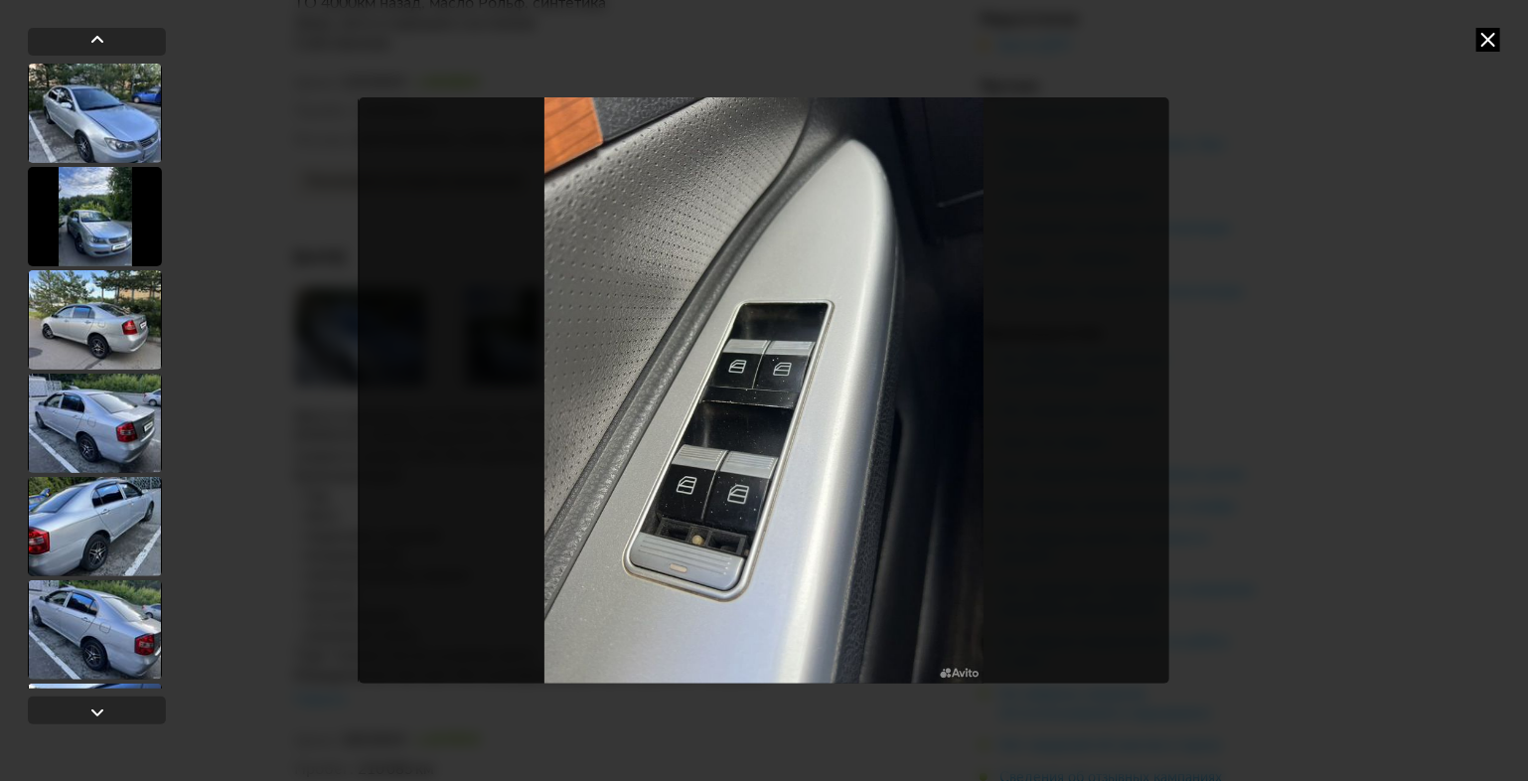
click at [1489, 32] on icon at bounding box center [1489, 40] width 24 height 24
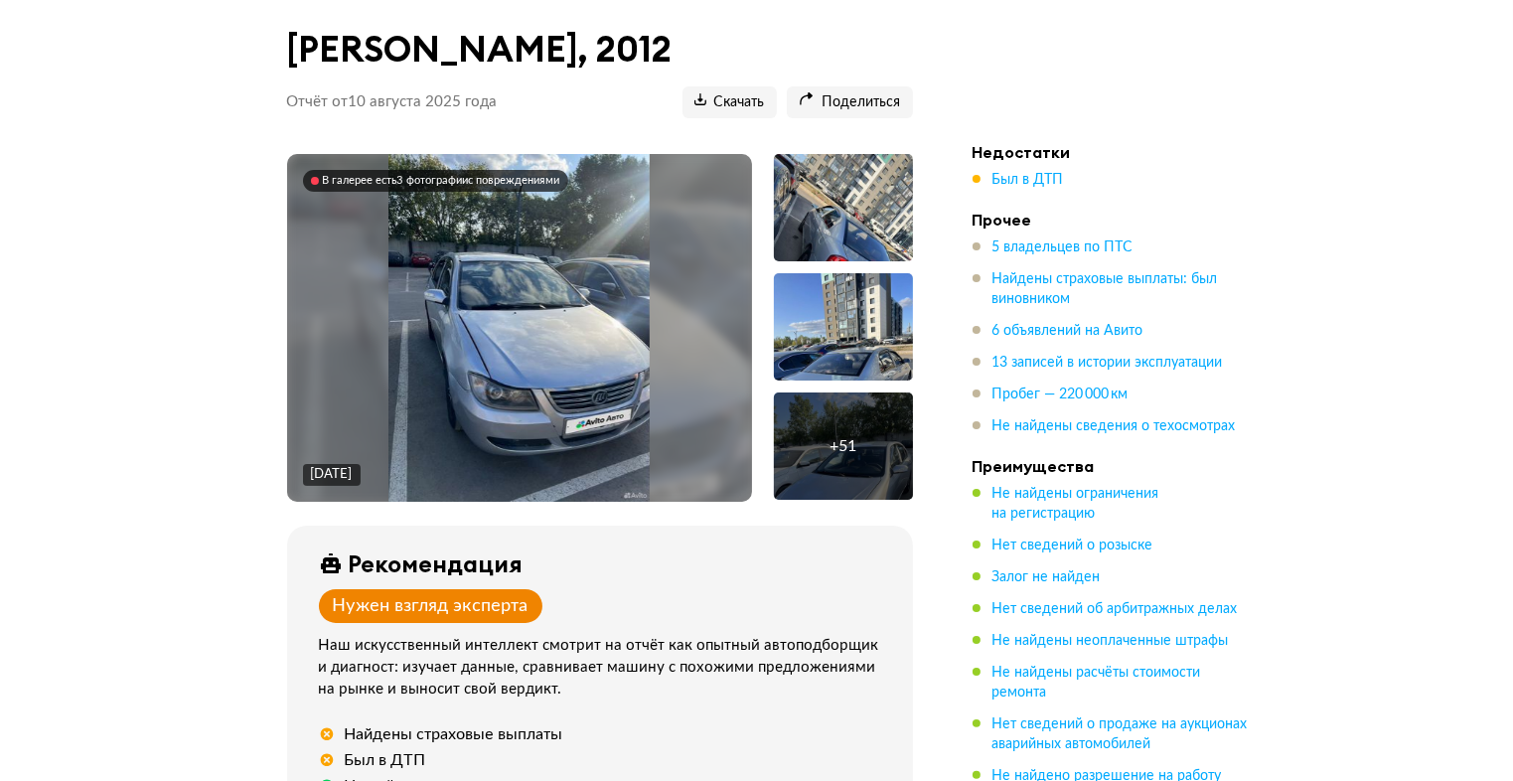
scroll to position [0, 0]
